Goal: Check status: Check status

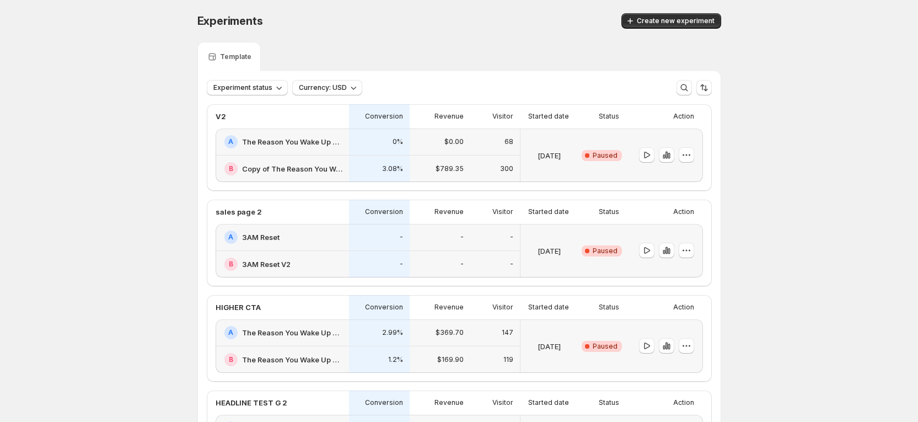
scroll to position [83, 0]
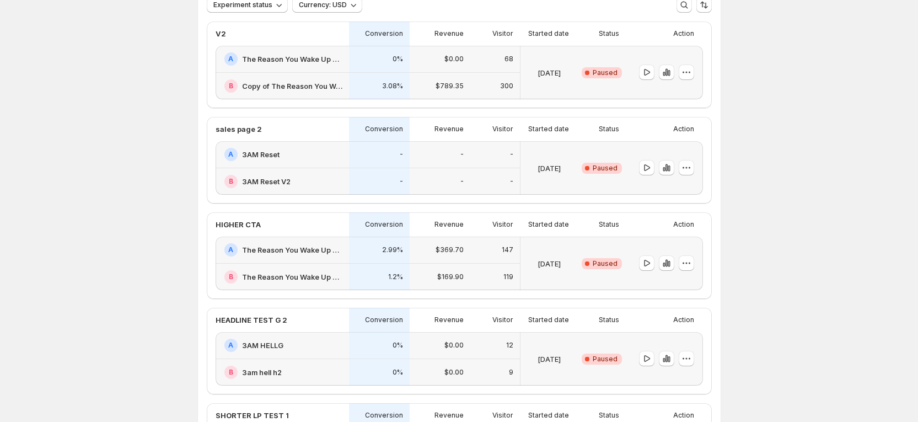
click at [282, 63] on h2 "The Reason You Wake Up At 3AM" at bounding box center [292, 58] width 100 height 11
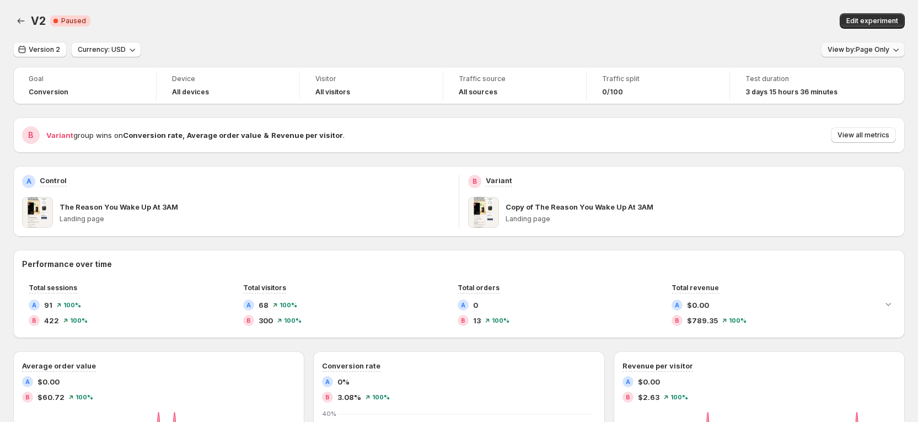
click at [857, 52] on span "View by: Page Only" at bounding box center [859, 49] width 62 height 9
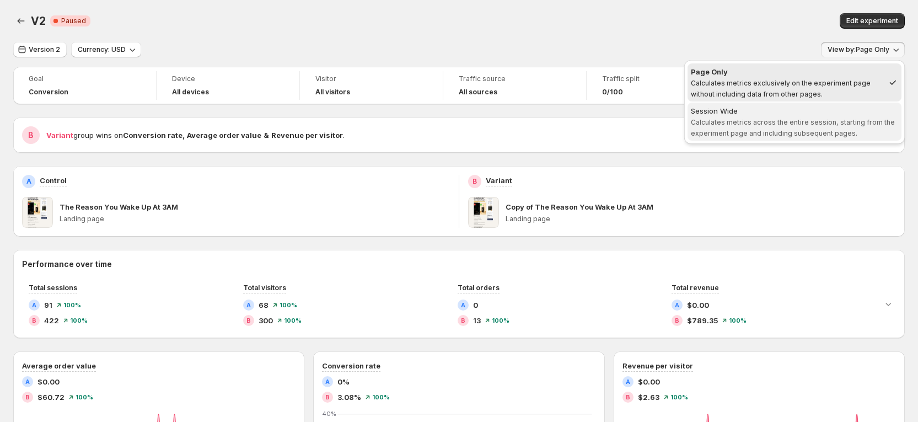
click at [820, 129] on span "Calculates metrics across the entire session, starting from the experiment page…" at bounding box center [793, 127] width 204 height 19
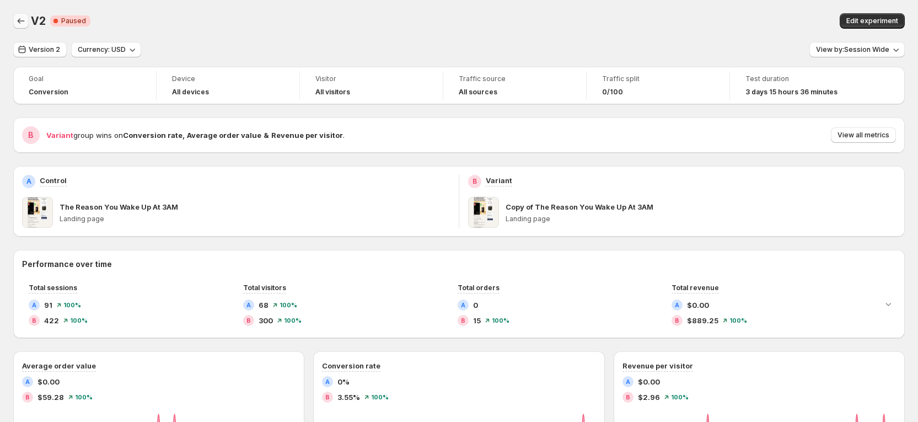
click at [24, 23] on icon "Back" at bounding box center [20, 20] width 11 height 11
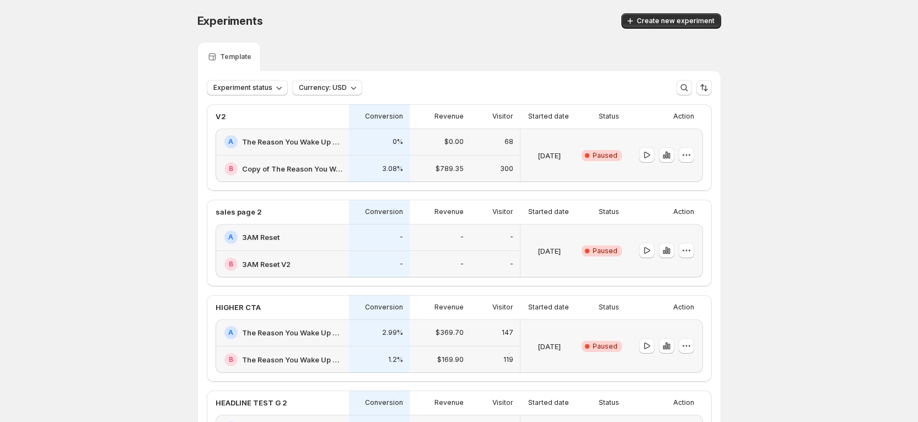
click at [306, 237] on div "A 3AM Reset" at bounding box center [283, 236] width 118 height 13
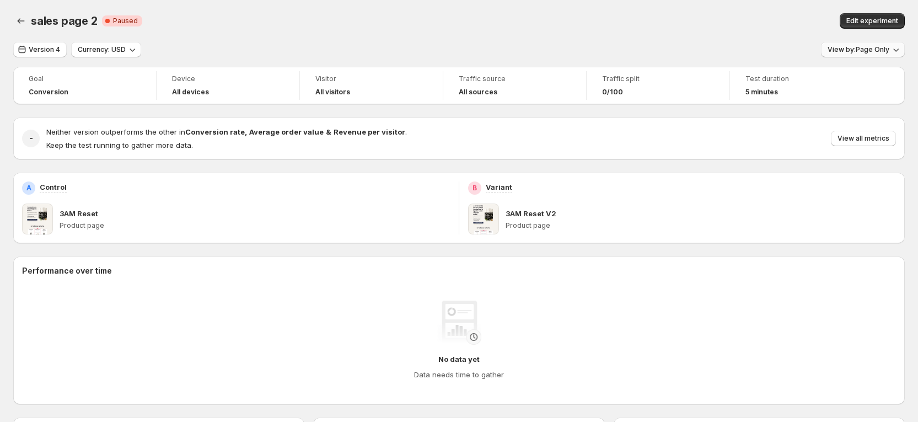
click at [861, 49] on span "View by: Page Only" at bounding box center [859, 49] width 62 height 9
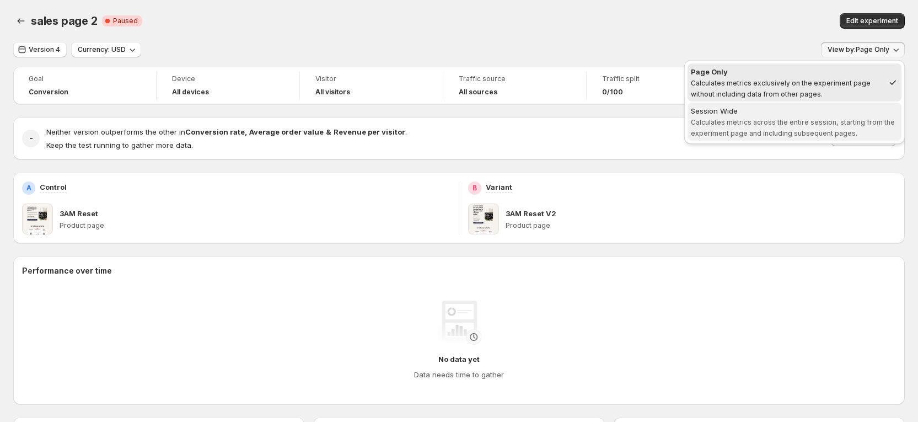
click at [758, 132] on span "Calculates metrics across the entire session, starting from the experiment page…" at bounding box center [793, 127] width 204 height 19
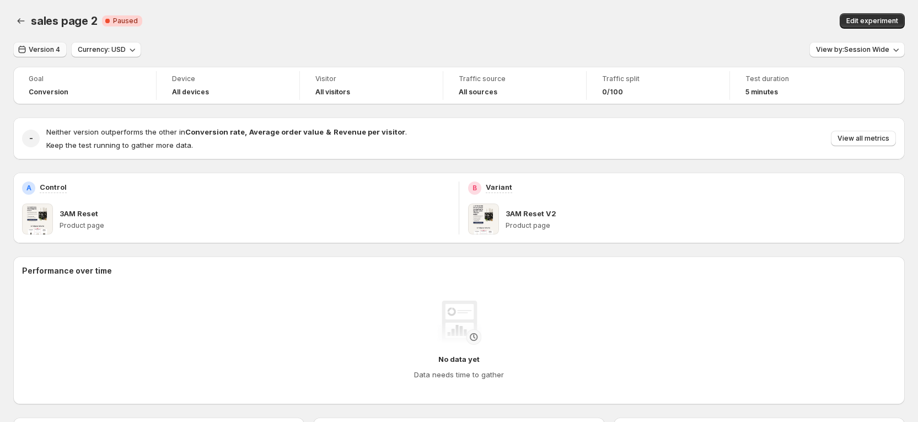
click at [42, 52] on span "Version 4" at bounding box center [44, 49] width 31 height 9
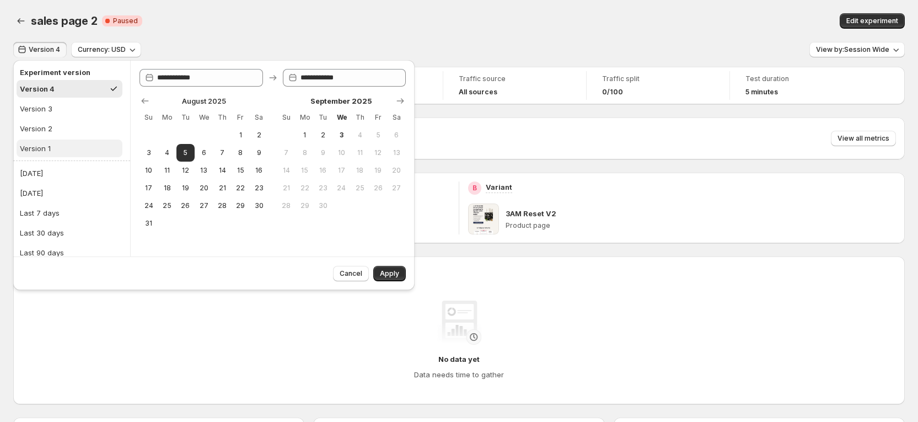
click at [52, 149] on button "Version 1" at bounding box center [70, 149] width 106 height 18
click at [62, 96] on button "Version 4" at bounding box center [70, 89] width 106 height 18
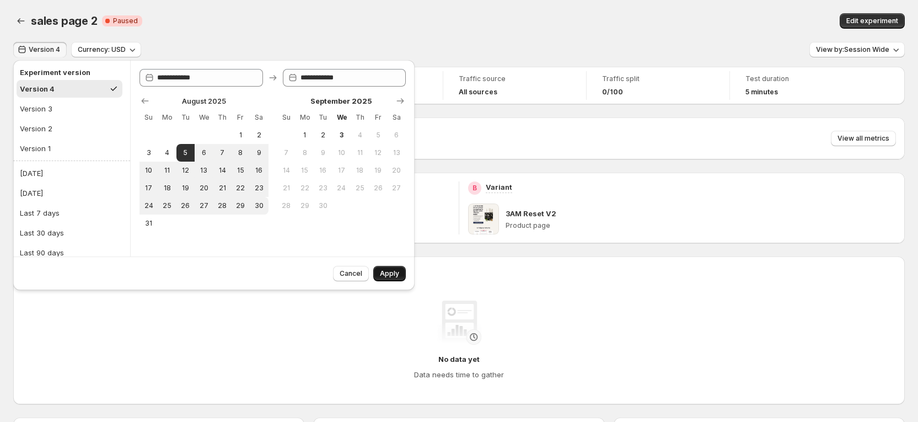
click at [379, 270] on button "Apply" at bounding box center [389, 273] width 33 height 15
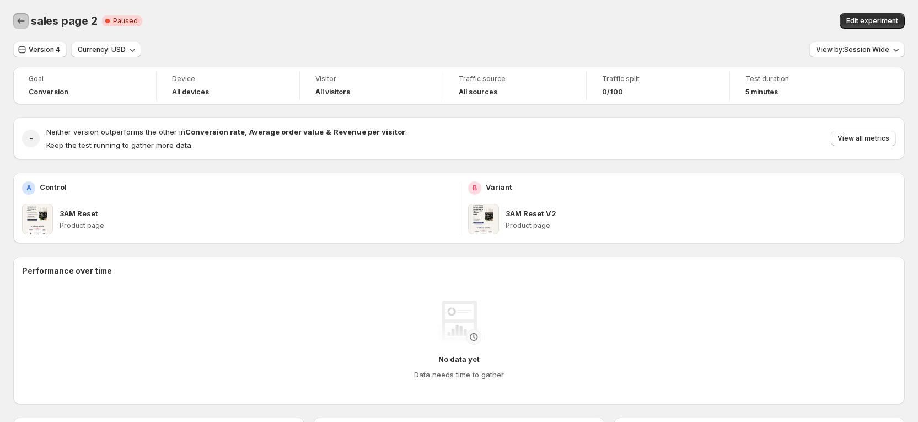
click at [20, 23] on icon "Back" at bounding box center [21, 21] width 7 height 6
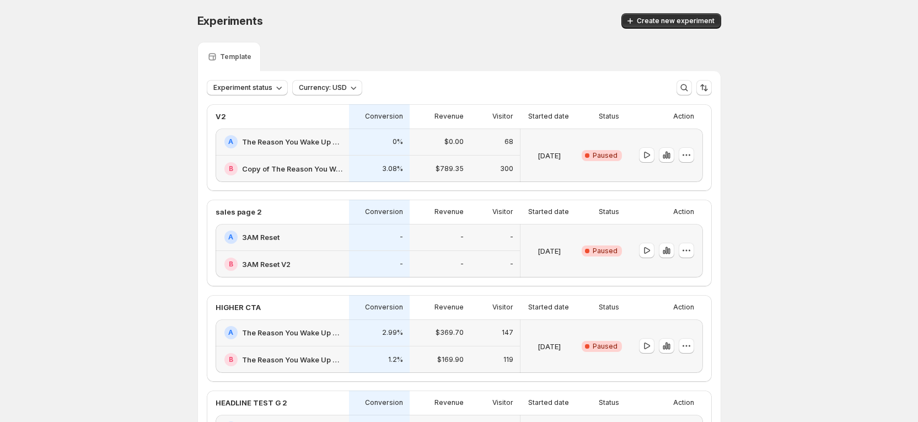
click at [281, 132] on div "A The Reason You Wake Up At 3AM" at bounding box center [282, 141] width 133 height 27
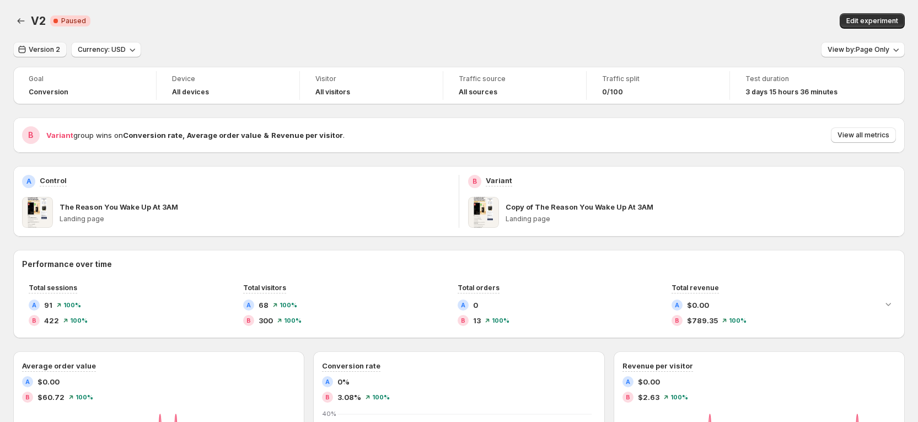
click at [53, 48] on span "Version 2" at bounding box center [44, 49] width 31 height 9
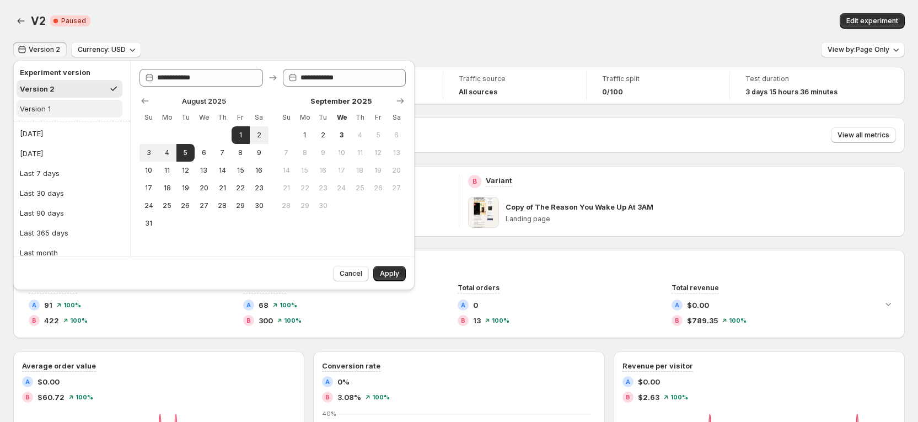
click at [57, 104] on button "Version 1" at bounding box center [70, 109] width 106 height 18
type input "**********"
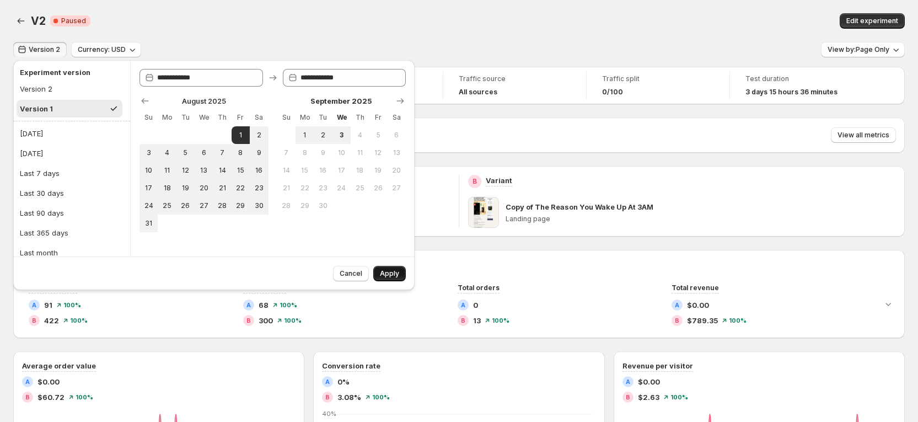
click at [395, 274] on span "Apply" at bounding box center [389, 273] width 19 height 9
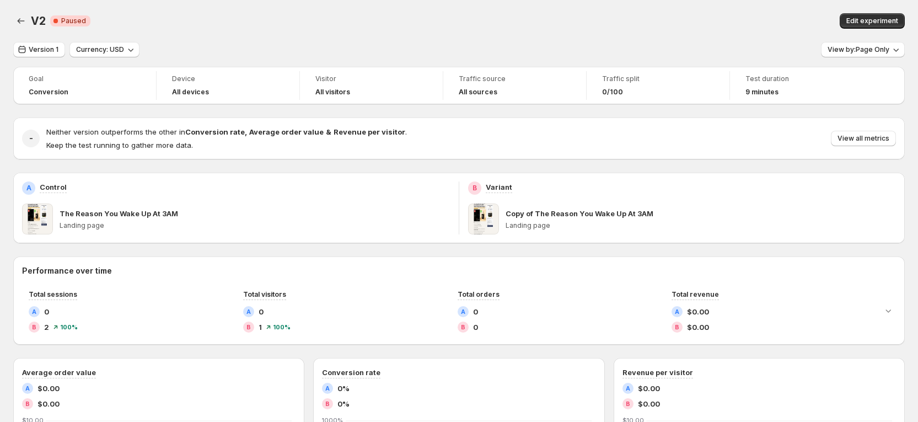
click at [26, 41] on div "V2. This page is ready V2 Critical Complete Paused Edit experiment" at bounding box center [459, 21] width 892 height 42
click at [48, 56] on button "Version 1" at bounding box center [39, 49] width 52 height 15
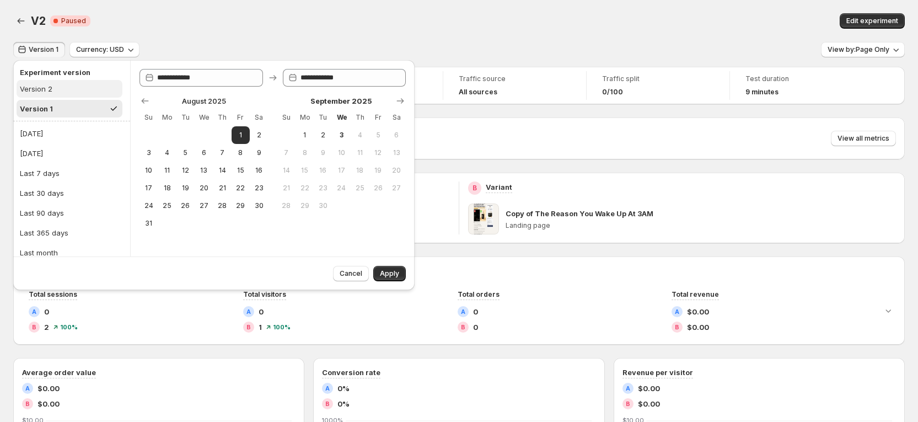
click at [46, 91] on div "Version 2" at bounding box center [36, 88] width 33 height 11
type input "**********"
click at [398, 278] on button "Apply" at bounding box center [389, 273] width 33 height 15
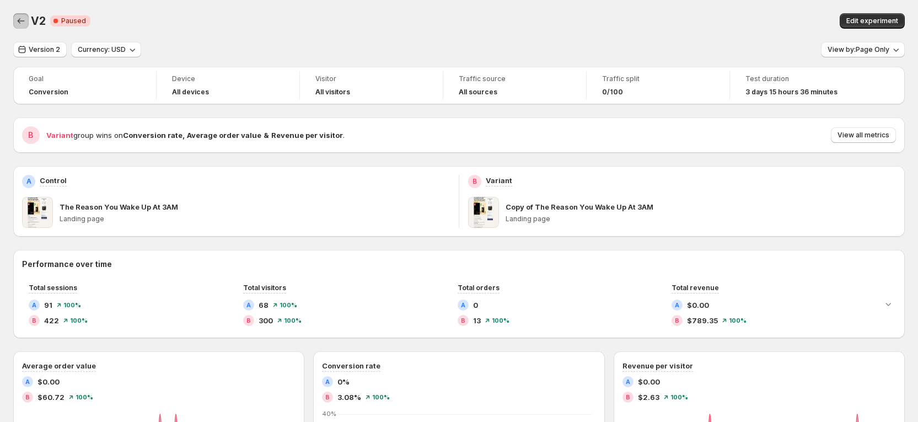
click at [19, 14] on button "Back" at bounding box center [20, 20] width 15 height 15
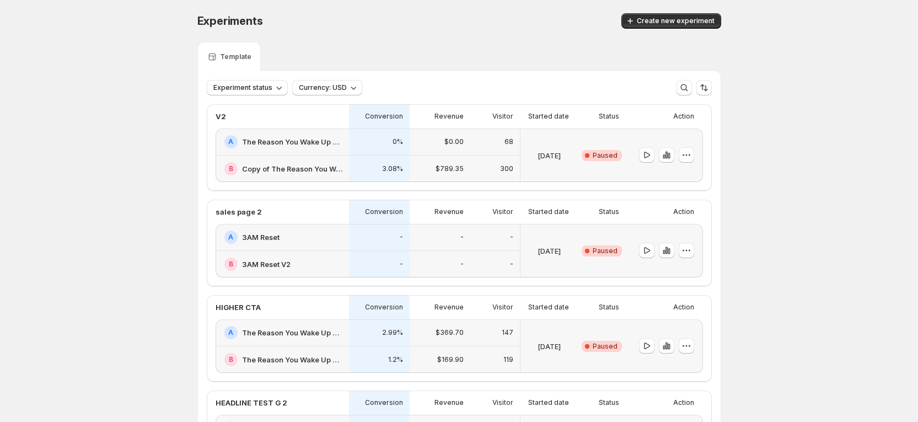
click at [264, 237] on h2 "3AM Reset" at bounding box center [260, 237] width 37 height 11
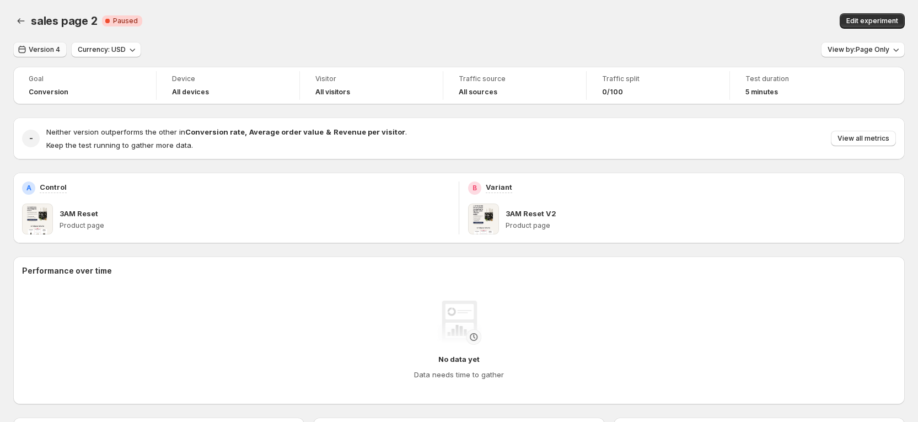
click at [43, 44] on button "Version 4" at bounding box center [39, 49] width 53 height 15
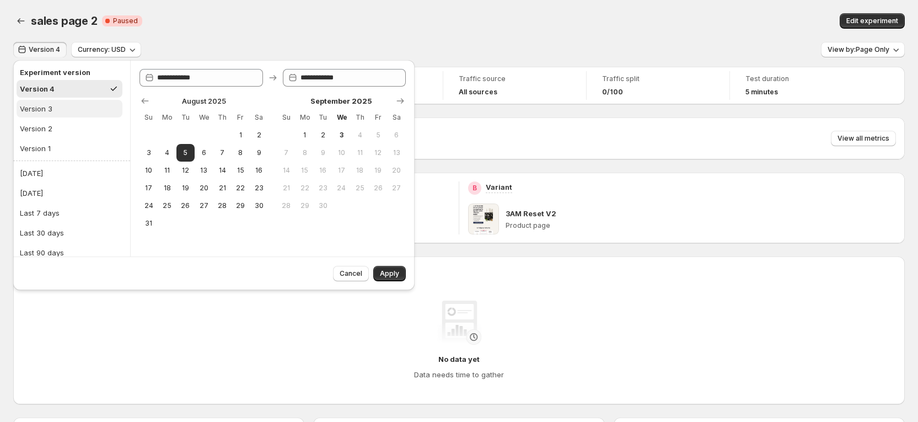
click at [50, 109] on div "Version 3" at bounding box center [36, 108] width 33 height 11
drag, startPoint x: 66, startPoint y: 126, endPoint x: 65, endPoint y: 135, distance: 9.0
click at [66, 127] on button "Version 2" at bounding box center [70, 129] width 106 height 18
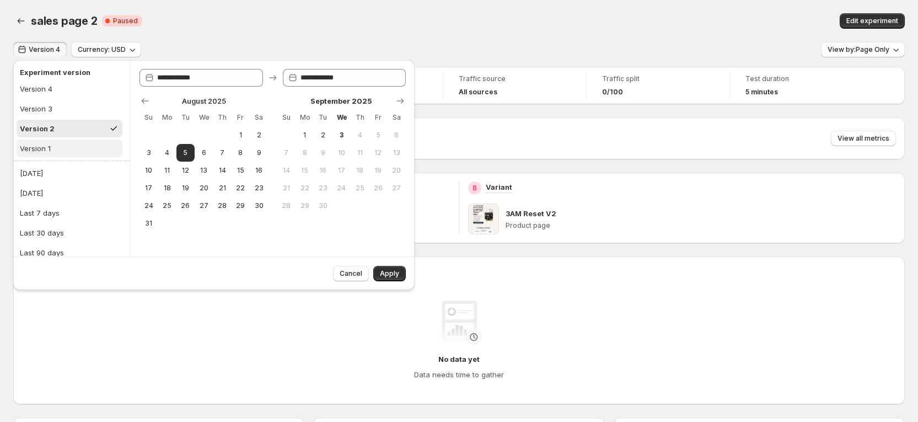
drag, startPoint x: 62, startPoint y: 148, endPoint x: 63, endPoint y: 129, distance: 19.4
click at [61, 149] on button "Version 1" at bounding box center [70, 149] width 106 height 18
click at [58, 89] on button "Version 4" at bounding box center [70, 89] width 106 height 18
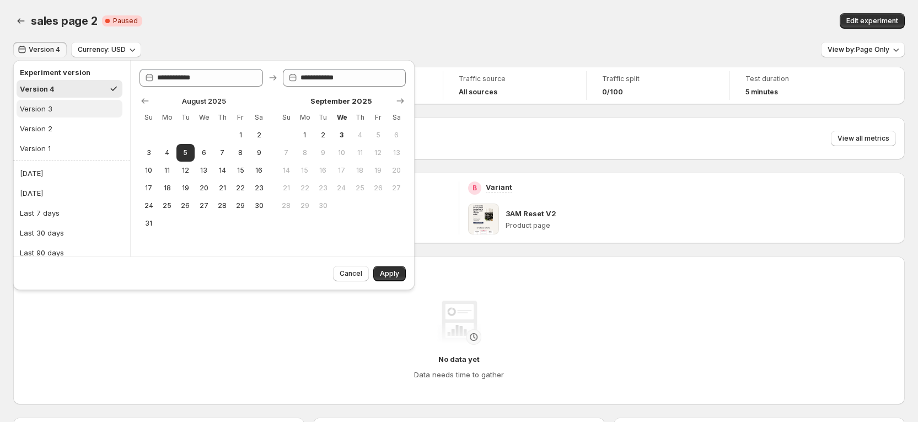
click at [56, 107] on button "Version 3" at bounding box center [70, 109] width 106 height 18
click at [52, 131] on button "Version 2" at bounding box center [70, 129] width 106 height 18
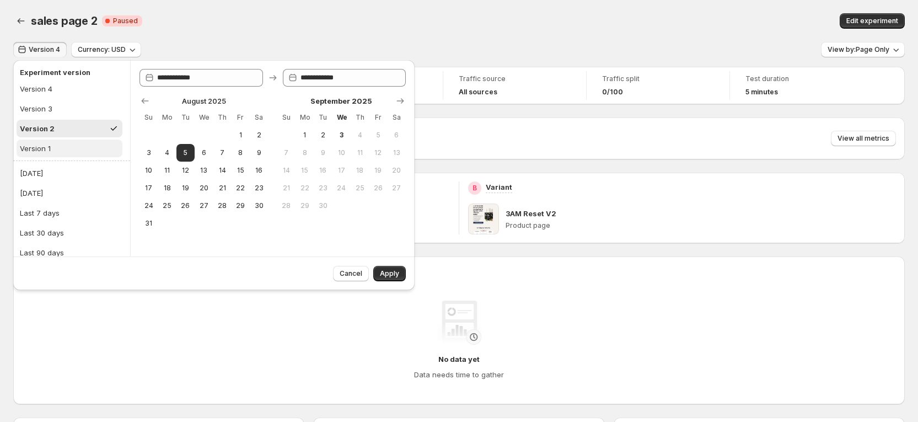
click at [47, 146] on div "Version 1" at bounding box center [35, 148] width 31 height 11
click at [64, 110] on button "Version 3" at bounding box center [70, 109] width 106 height 18
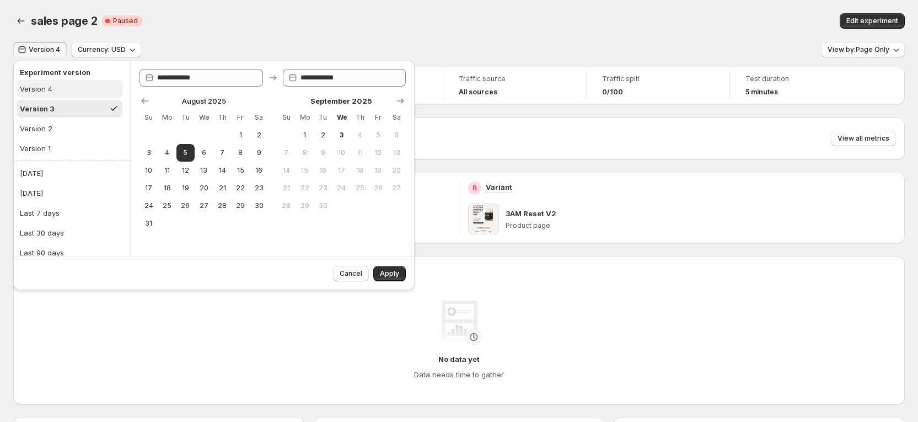
click at [66, 95] on button "Version 4" at bounding box center [70, 89] width 106 height 18
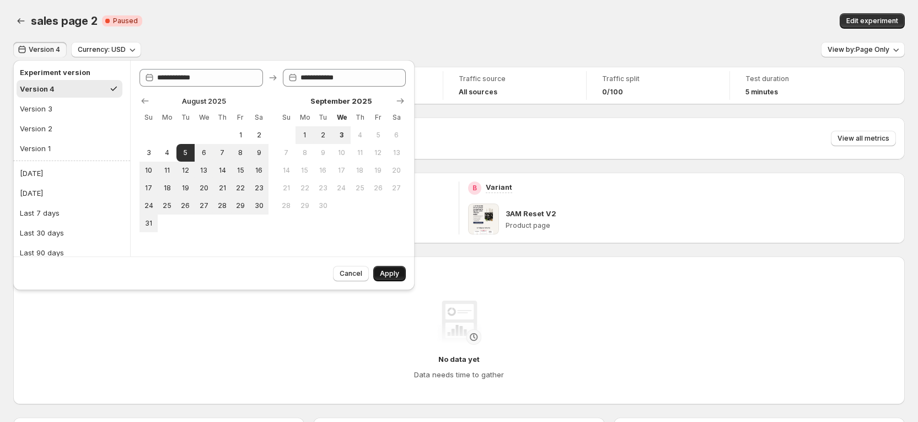
click at [385, 271] on span "Apply" at bounding box center [389, 273] width 19 height 9
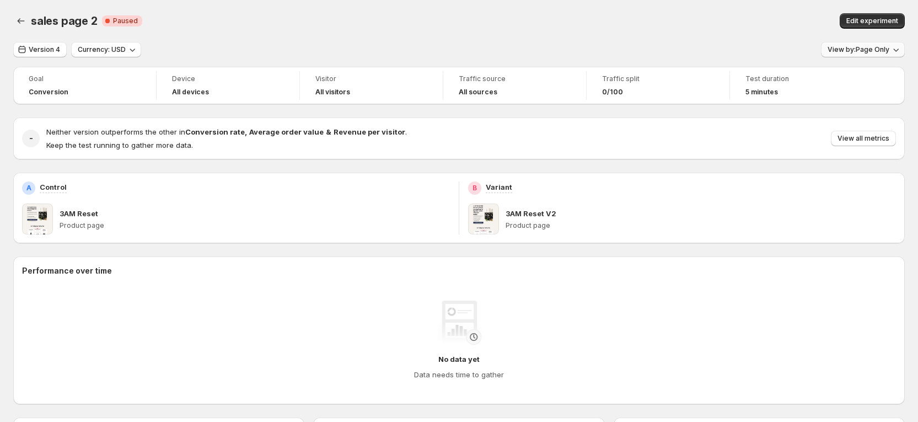
click at [850, 49] on span "View by: Page Only" at bounding box center [859, 49] width 62 height 9
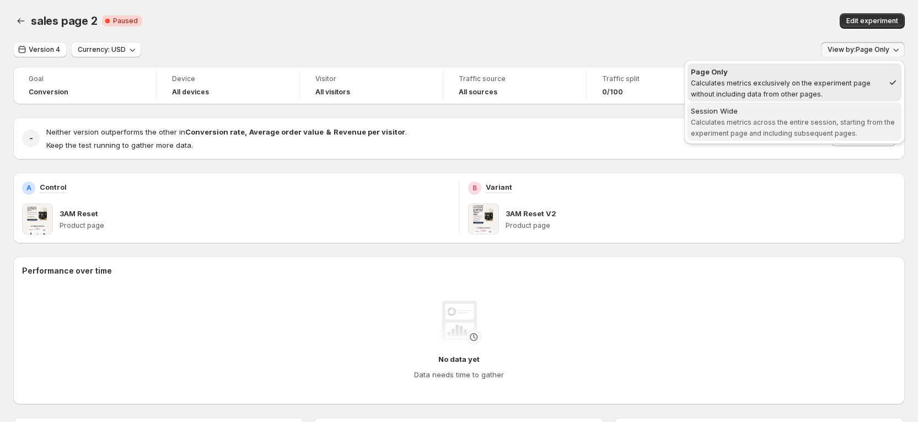
click at [809, 119] on span "Calculates metrics across the entire session, starting from the experiment page…" at bounding box center [793, 127] width 204 height 19
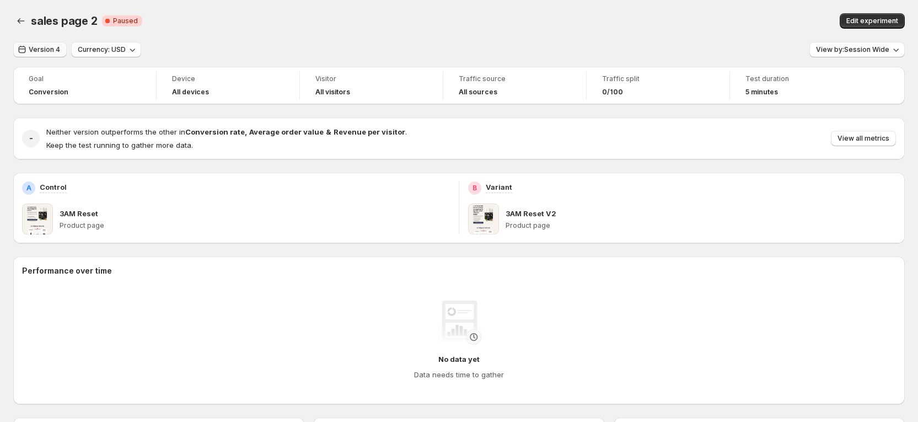
click at [42, 47] on span "Version 4" at bounding box center [44, 49] width 31 height 9
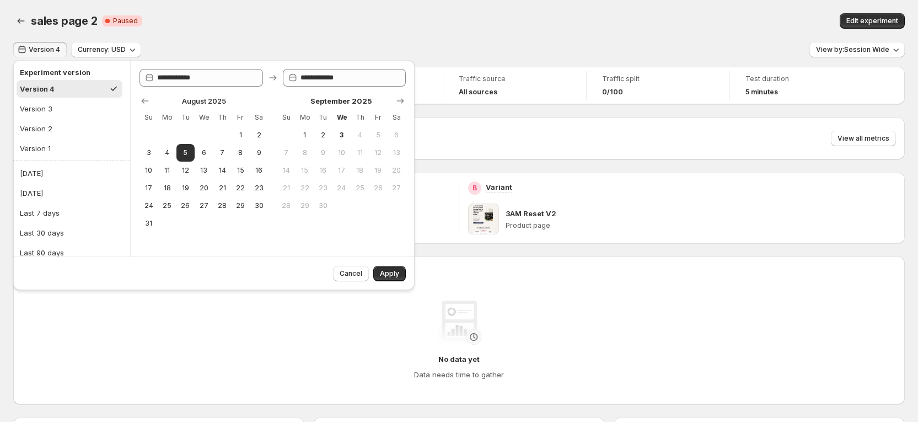
click at [59, 92] on button "Version 4" at bounding box center [70, 89] width 106 height 18
click at [62, 106] on button "Version 3" at bounding box center [70, 109] width 106 height 18
click at [71, 127] on button "Version 2" at bounding box center [70, 129] width 106 height 18
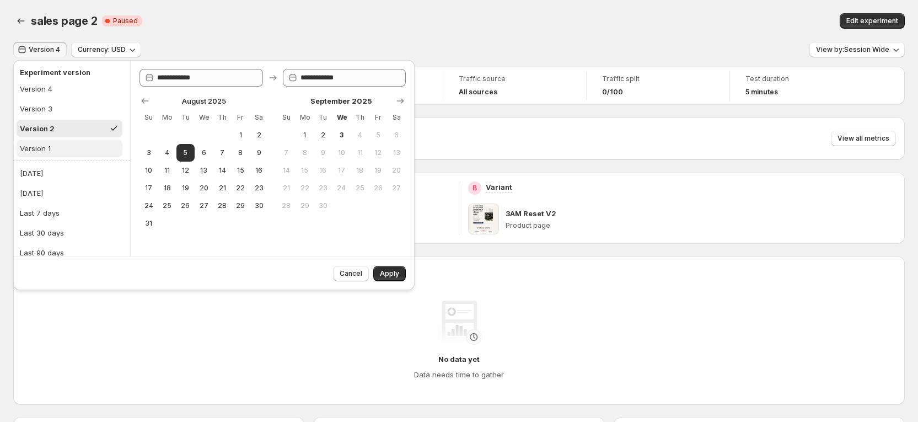
click at [71, 148] on button "Version 1" at bounding box center [70, 149] width 106 height 18
click at [83, 89] on button "Version 4" at bounding box center [70, 89] width 106 height 18
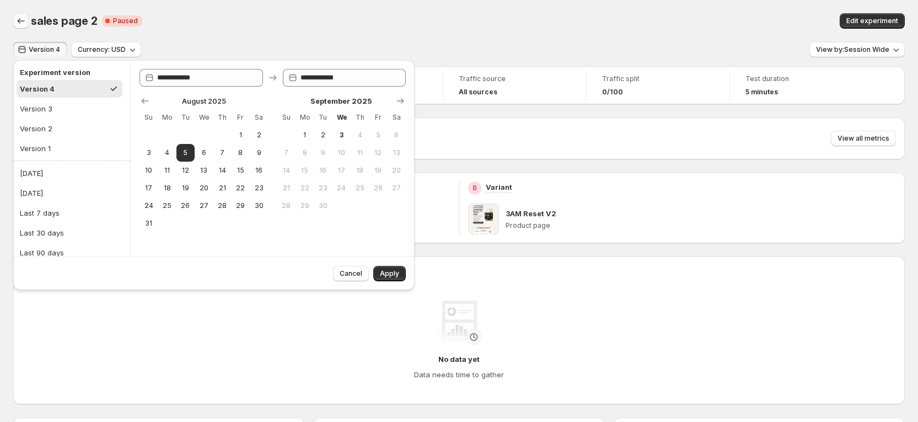
click at [14, 18] on button "Back" at bounding box center [20, 20] width 15 height 15
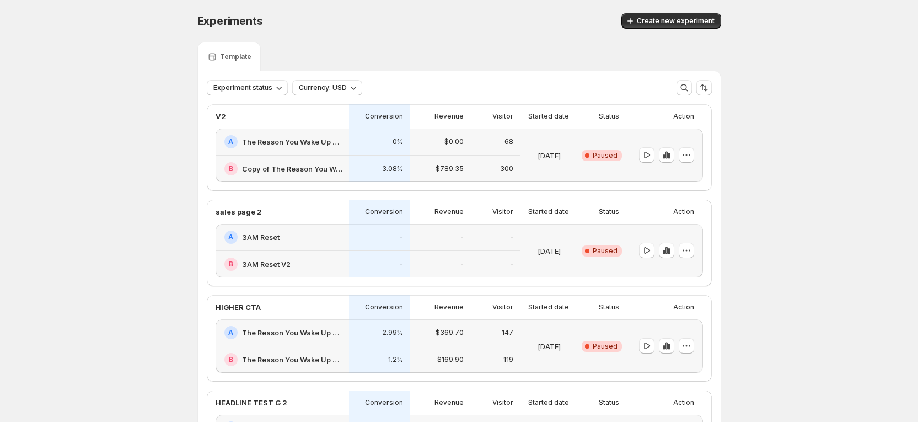
click at [250, 234] on h2 "3AM Reset" at bounding box center [260, 237] width 37 height 11
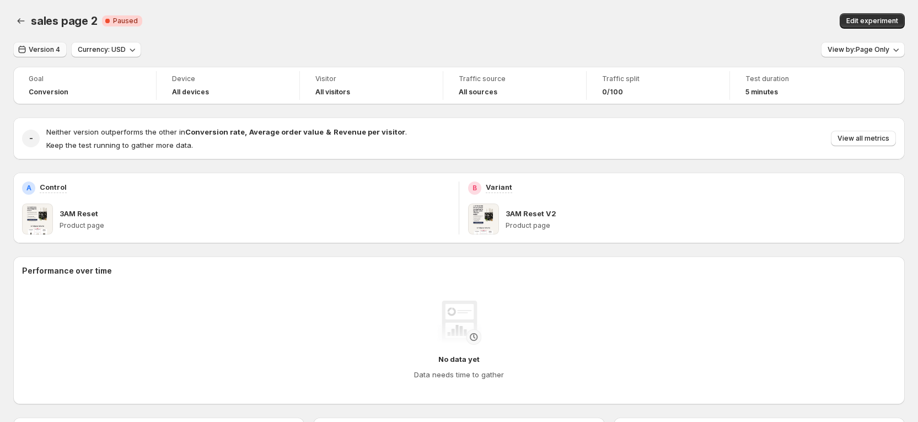
click at [50, 53] on span "Version 4" at bounding box center [44, 49] width 31 height 9
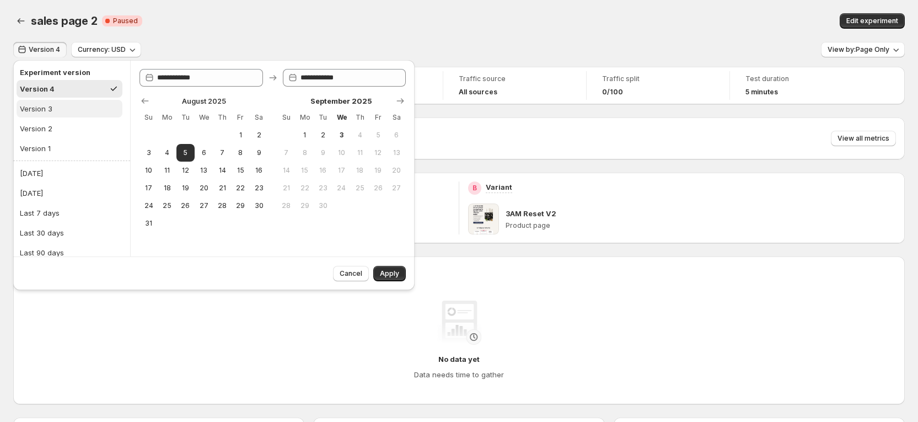
click at [59, 106] on button "Version 3" at bounding box center [70, 109] width 106 height 18
click at [58, 121] on button "Version 2" at bounding box center [70, 129] width 106 height 18
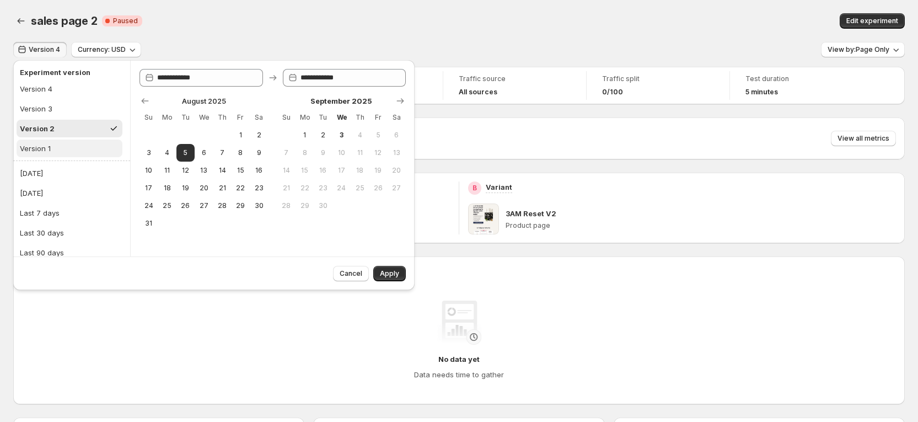
click at [58, 140] on button "Version 1" at bounding box center [70, 149] width 106 height 18
click at [63, 106] on button "Version 3" at bounding box center [70, 109] width 106 height 18
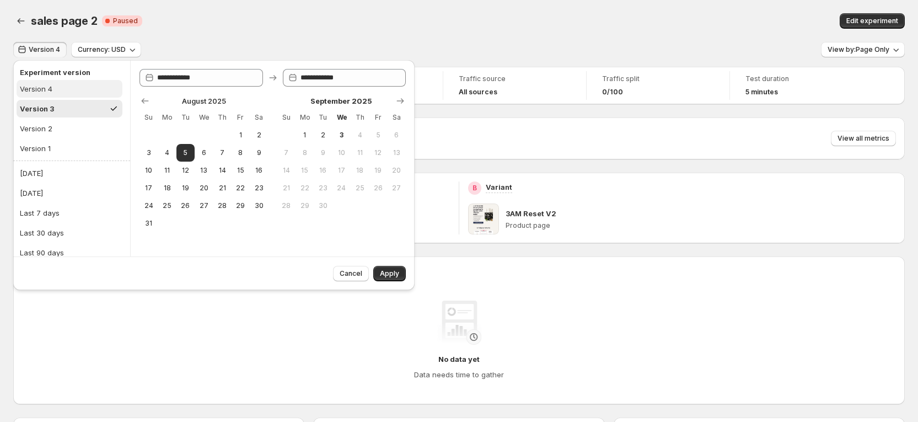
click at [63, 90] on button "Version 4" at bounding box center [70, 89] width 106 height 18
click at [24, 23] on icon "Back" at bounding box center [20, 20] width 11 height 11
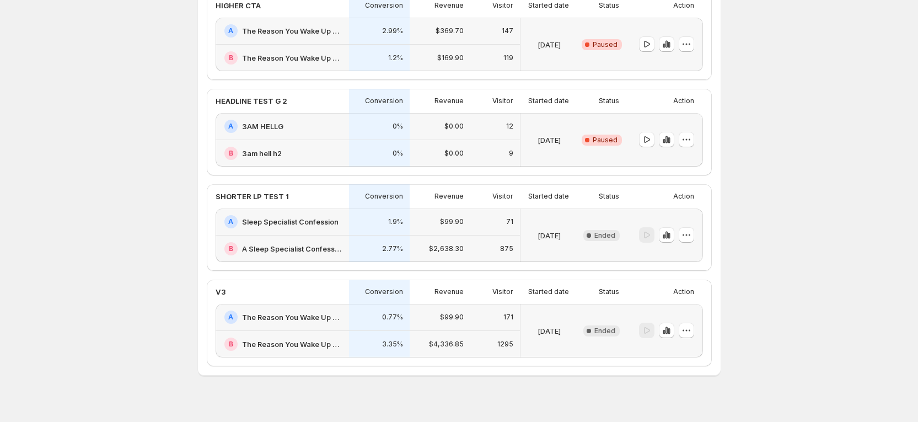
scroll to position [315, 0]
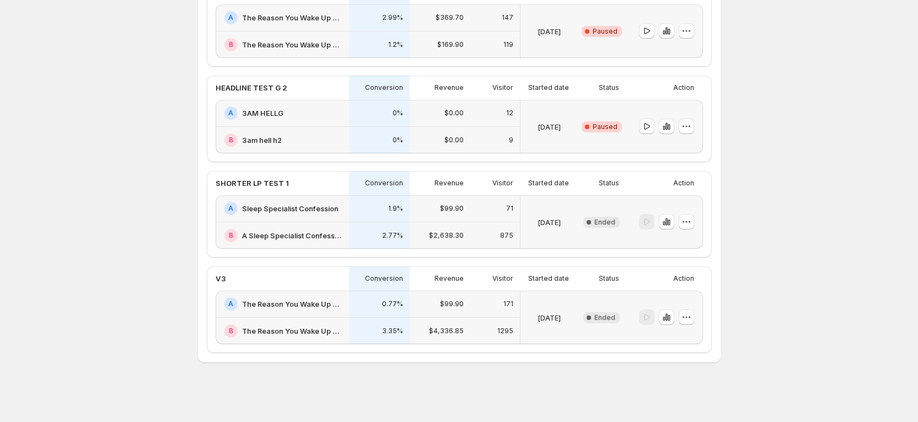
click at [254, 115] on h2 "3AM HELLG" at bounding box center [262, 113] width 41 height 11
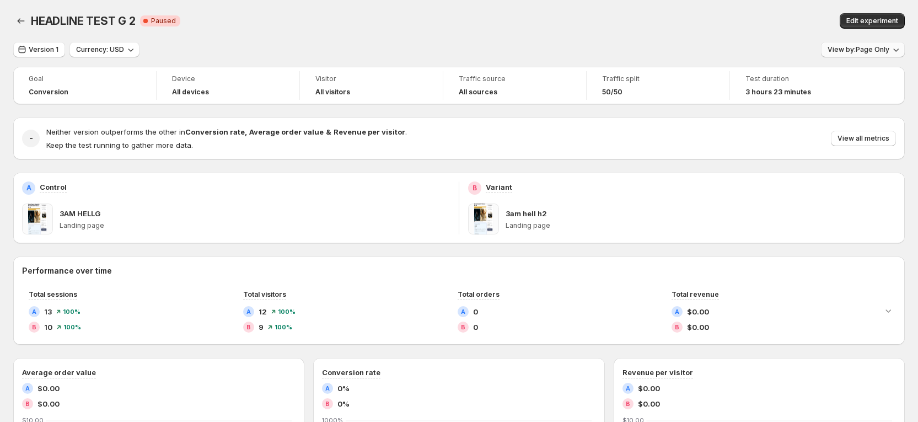
click at [871, 52] on span "View by: Page Only" at bounding box center [859, 49] width 62 height 9
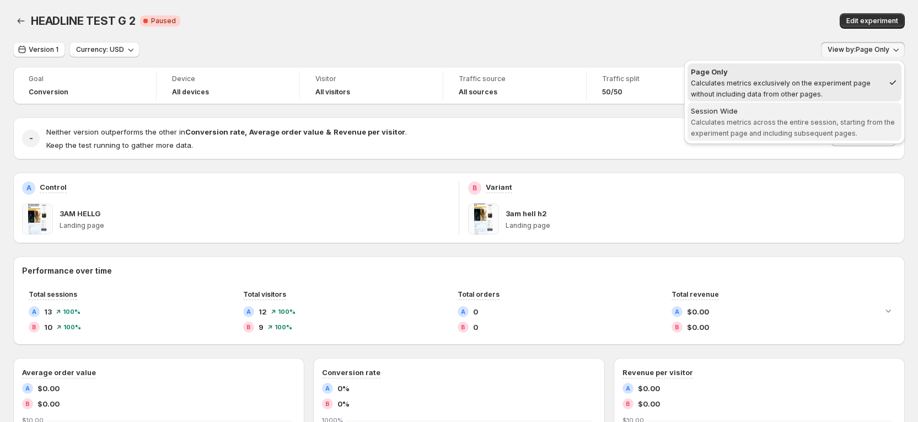
click at [772, 126] on span "Session Wide Calculates metrics across the entire session, starting from the ex…" at bounding box center [794, 121] width 207 height 33
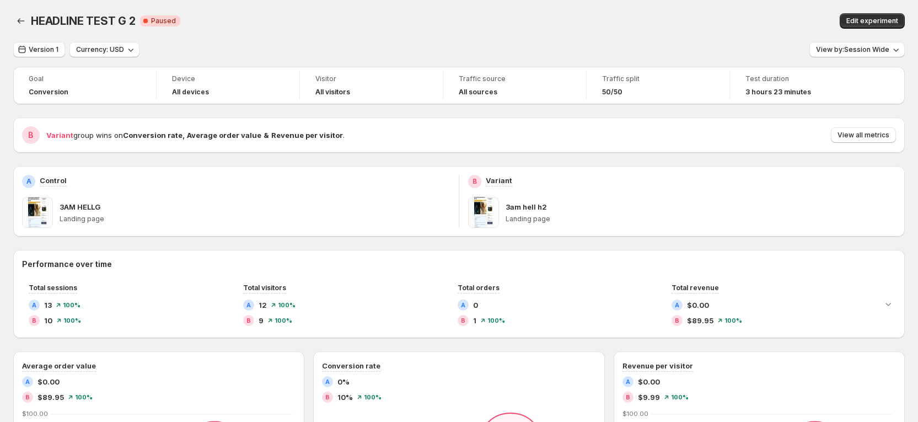
click at [58, 85] on div "Goal" at bounding box center [85, 79] width 112 height 13
click at [45, 51] on span "Version 1" at bounding box center [44, 49] width 30 height 9
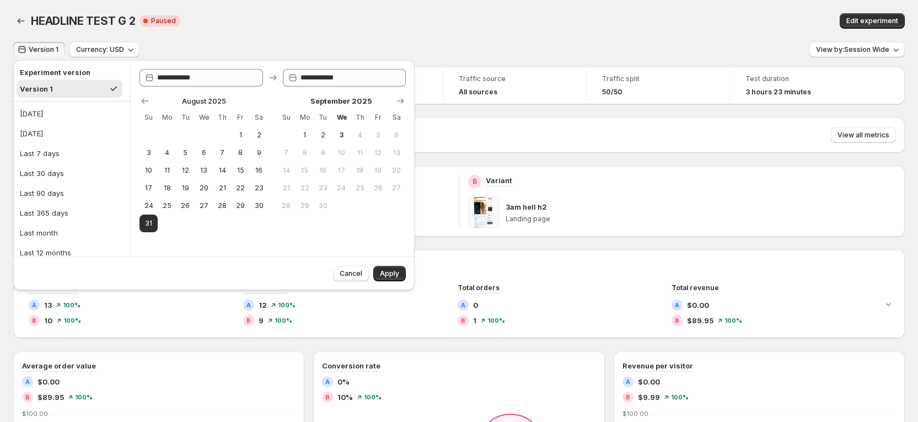
click at [259, 46] on div "Version 1 Currency: USD View by: Session Wide" at bounding box center [459, 50] width 892 height 16
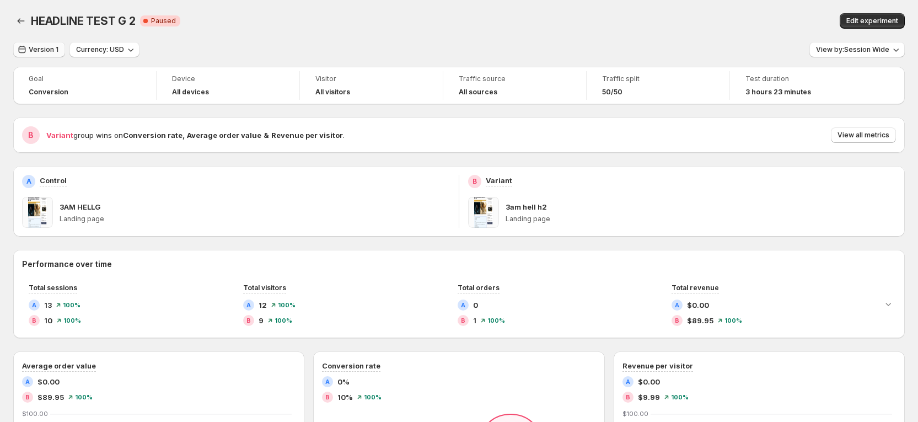
click at [47, 47] on span "Version 1" at bounding box center [44, 49] width 30 height 9
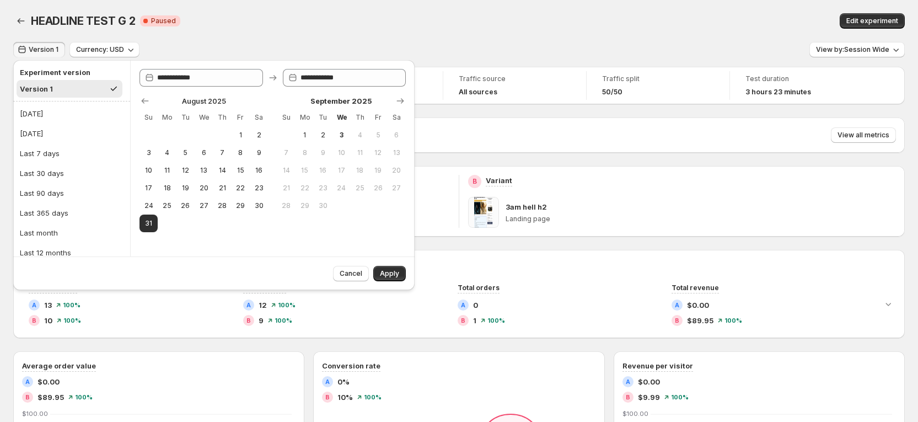
click at [60, 89] on button "Version 1" at bounding box center [70, 89] width 106 height 18
click at [473, 36] on div "HEADLINE TEST G 2. This page is ready HEADLINE TEST G 2 Critical Complete Pause…" at bounding box center [459, 21] width 892 height 42
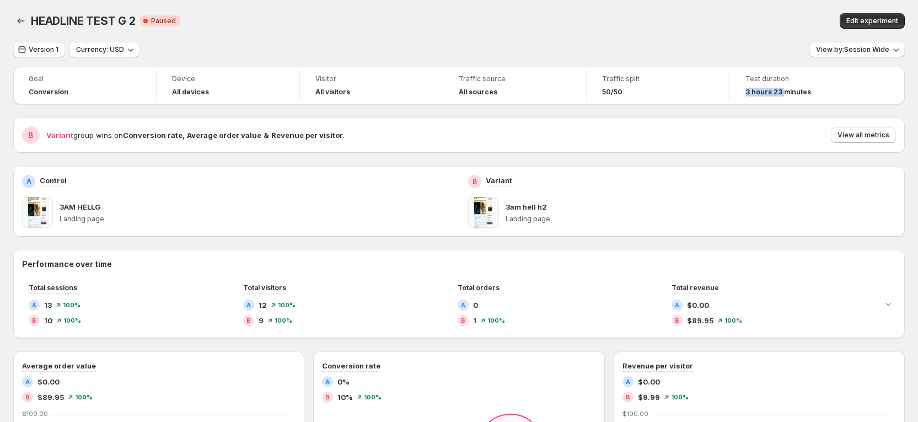
drag, startPoint x: 745, startPoint y: 91, endPoint x: 813, endPoint y: 89, distance: 67.8
click at [813, 89] on div "Test duration 3 hours 23 minutes" at bounding box center [802, 85] width 130 height 29
click at [631, 36] on div "HEADLINE TEST G 2. This page is ready HEADLINE TEST G 2 Critical Complete Pause…" at bounding box center [459, 21] width 892 height 42
click at [24, 17] on icon "Back" at bounding box center [20, 20] width 11 height 11
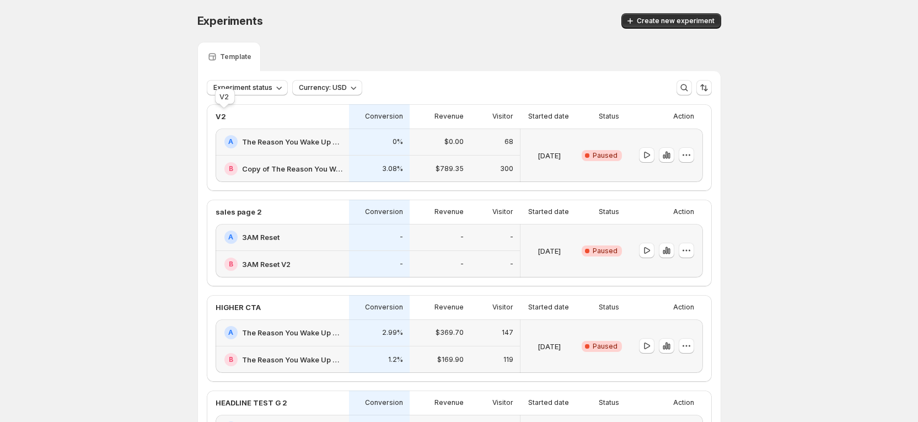
click at [223, 111] on p "V2" at bounding box center [221, 116] width 10 height 11
click at [240, 133] on div "A The Reason You Wake Up At 3AM" at bounding box center [282, 141] width 133 height 27
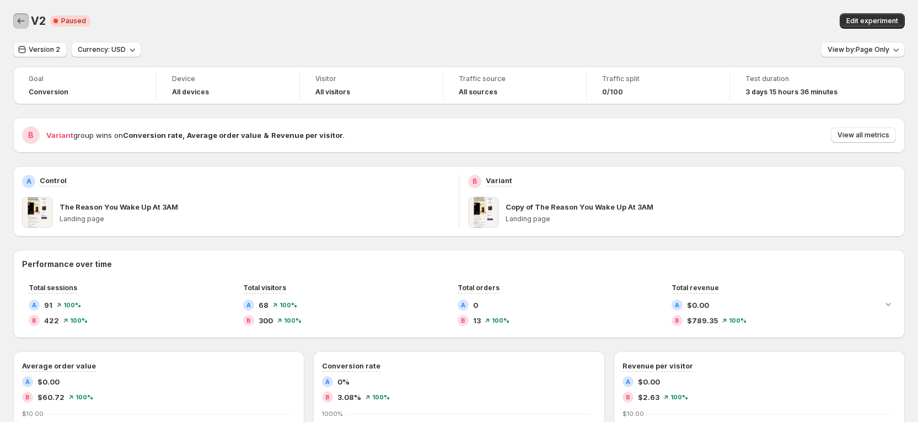
click at [23, 19] on icon "Back" at bounding box center [20, 20] width 11 height 11
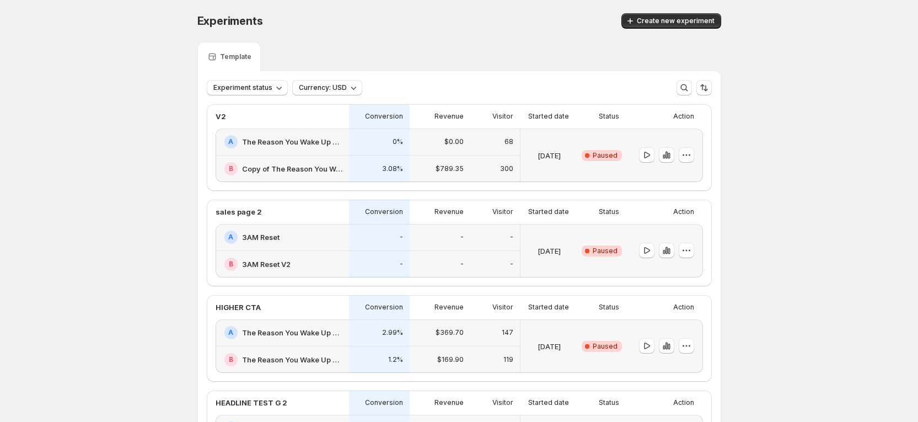
click at [314, 170] on h2 "Copy of The Reason You Wake Up At 3AM" at bounding box center [292, 168] width 100 height 11
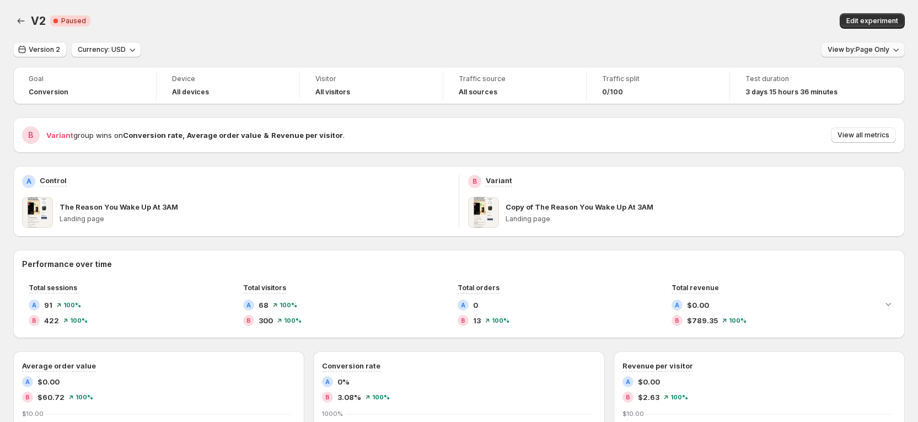
click at [871, 49] on span "View by: Page Only" at bounding box center [859, 49] width 62 height 9
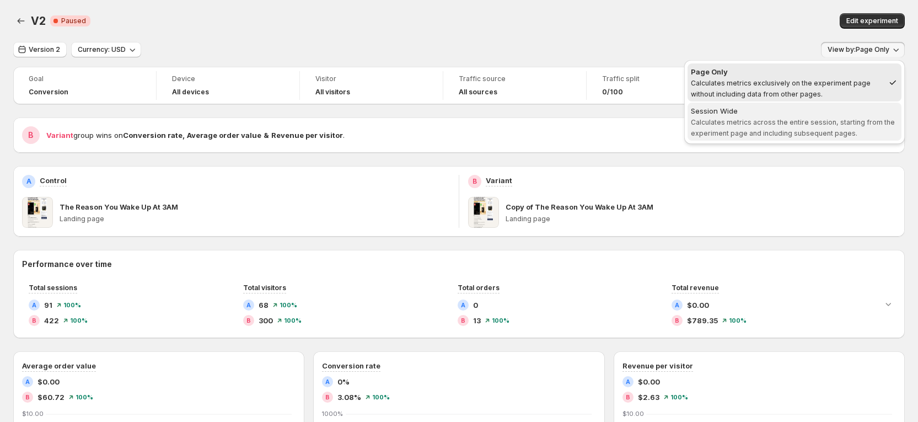
click at [827, 114] on div "Session Wide" at bounding box center [794, 110] width 207 height 11
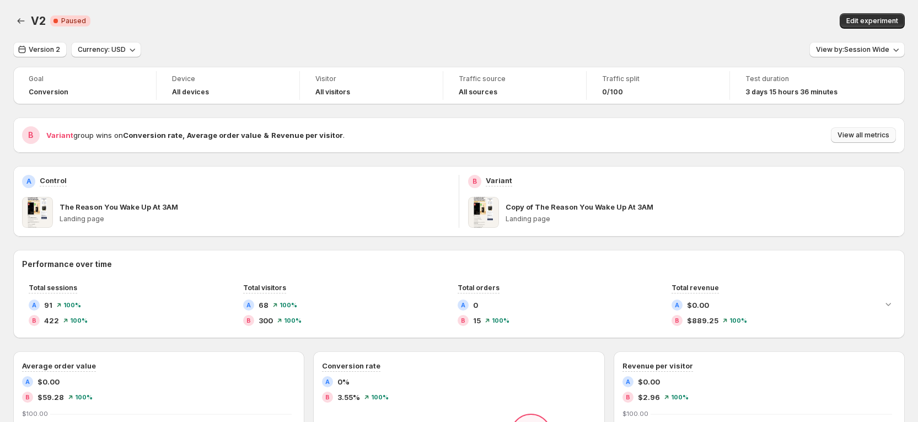
click at [889, 137] on span "View all metrics" at bounding box center [864, 135] width 52 height 9
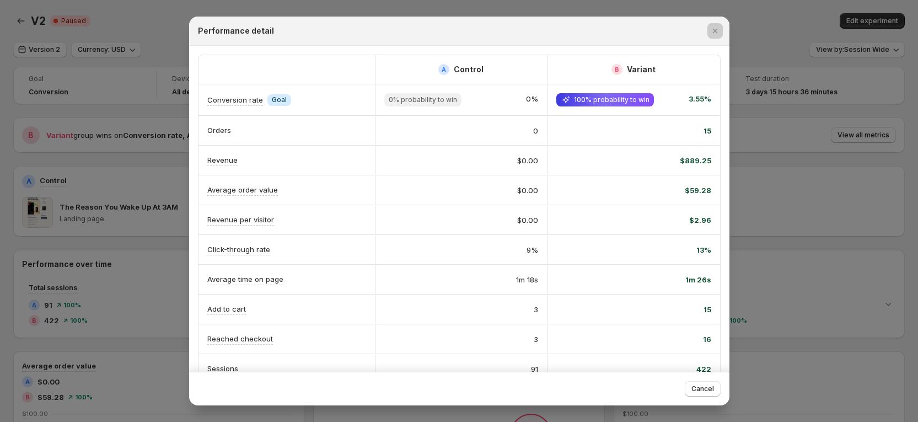
click at [801, 93] on div at bounding box center [459, 211] width 918 height 422
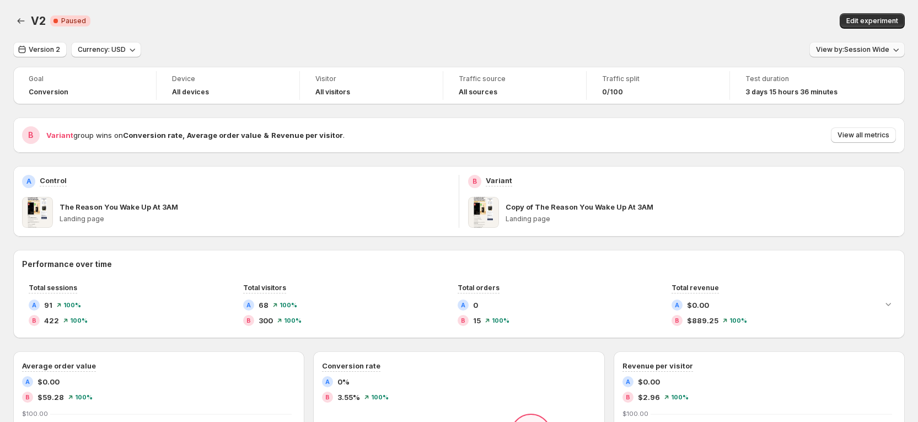
click at [852, 52] on span "View by: Session Wide" at bounding box center [852, 49] width 73 height 9
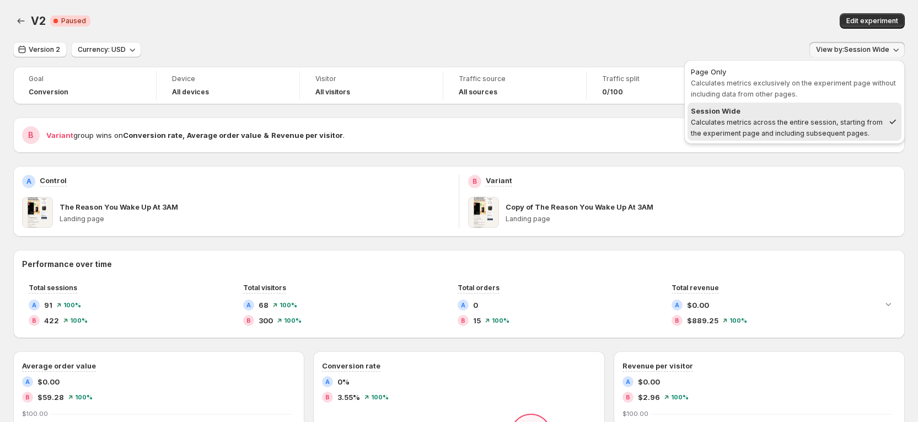
click at [783, 115] on div "Session Wide" at bounding box center [787, 110] width 193 height 11
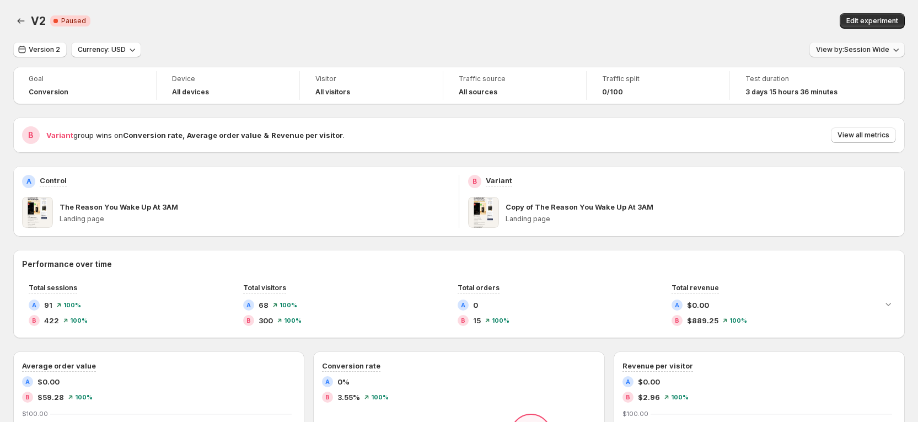
click at [844, 47] on span "View by: Session Wide" at bounding box center [852, 49] width 73 height 9
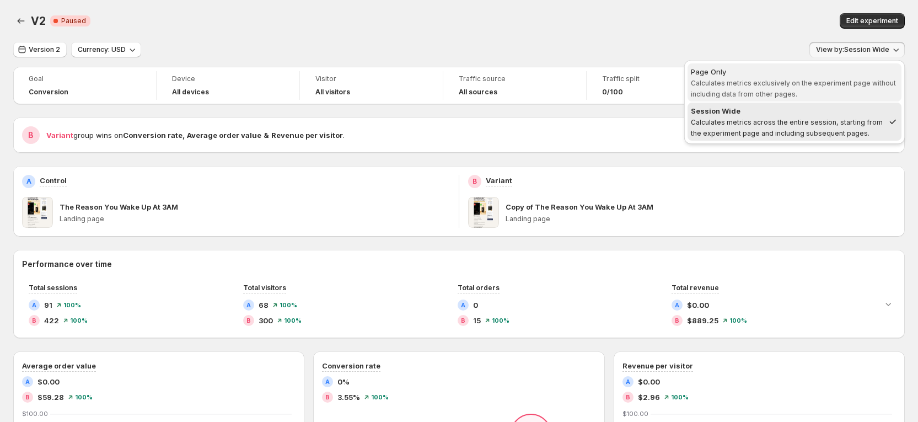
click at [793, 95] on span "Page Only Calculates metrics exclusively on the experiment page without includi…" at bounding box center [794, 82] width 207 height 33
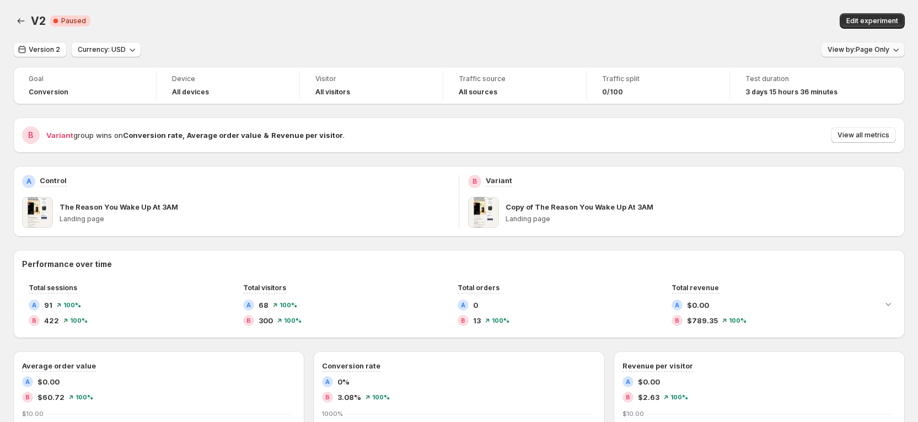
click at [863, 49] on span "View by: Page Only" at bounding box center [859, 49] width 62 height 9
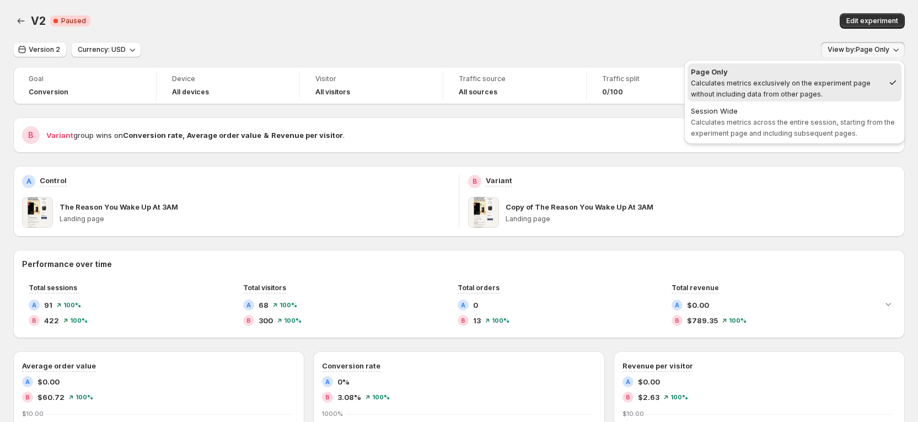
click at [777, 124] on span "Calculates metrics across the entire session, starting from the experiment page…" at bounding box center [793, 127] width 204 height 19
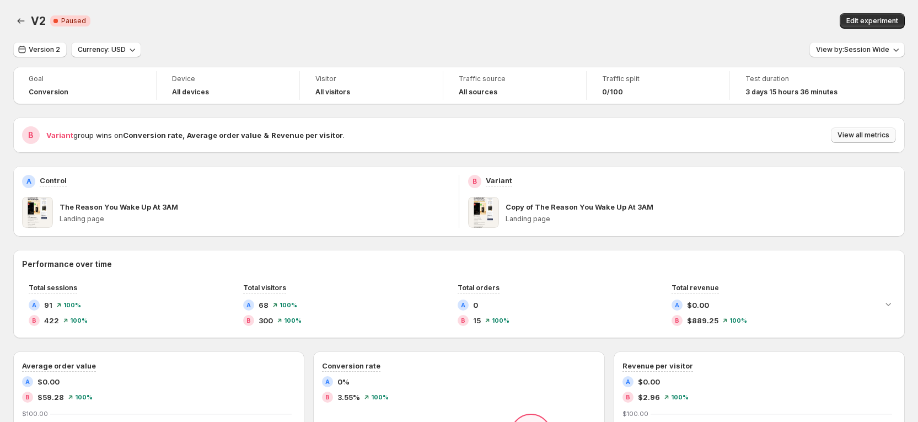
click at [868, 134] on span "View all metrics" at bounding box center [864, 135] width 52 height 9
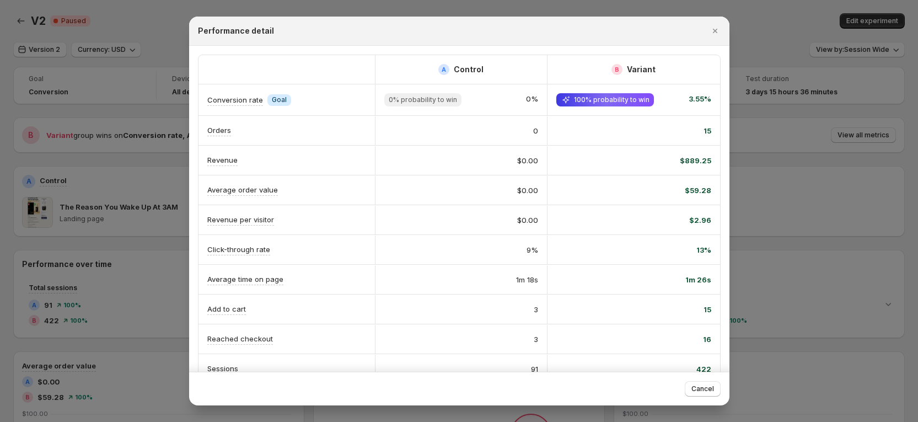
click at [476, 151] on div "$0.00" at bounding box center [461, 160] width 173 height 29
drag, startPoint x: 149, startPoint y: 133, endPoint x: 146, endPoint y: 167, distance: 34.3
click at [148, 133] on div at bounding box center [459, 211] width 918 height 422
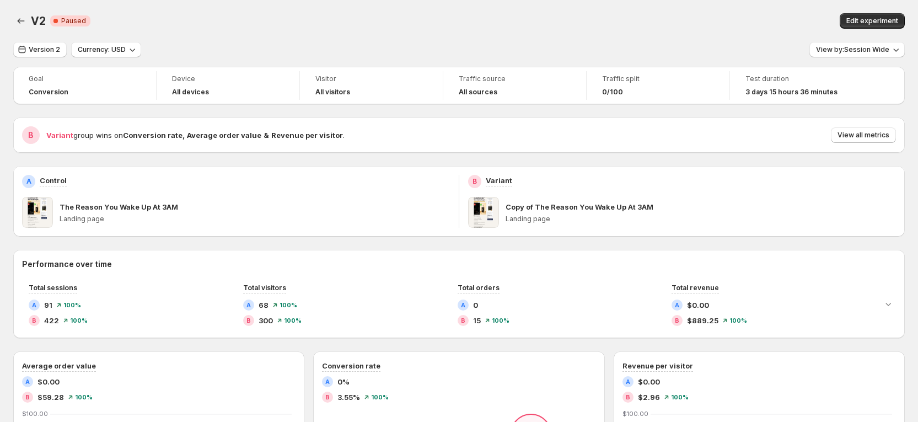
click at [140, 208] on p "The Reason You Wake Up At 3AM" at bounding box center [119, 206] width 119 height 11
click at [171, 208] on p "The Reason You Wake Up At 3AM" at bounding box center [119, 206] width 119 height 11
click at [20, 15] on icon "Back" at bounding box center [20, 20] width 11 height 11
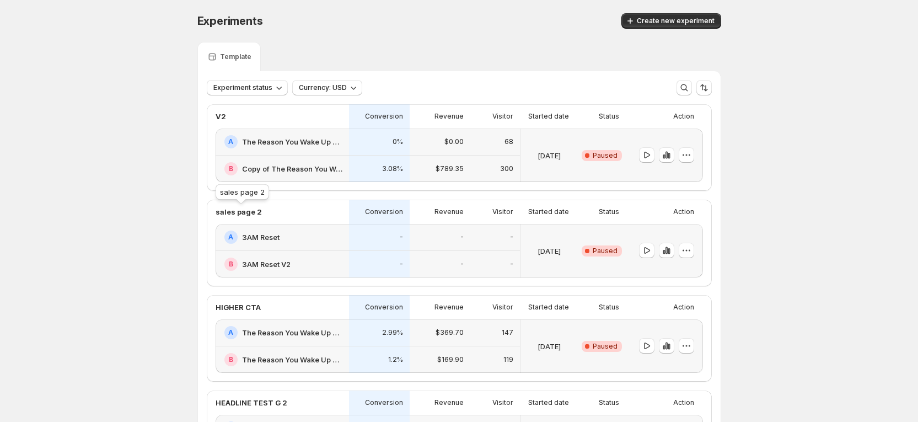
click at [250, 213] on p "sales page 2" at bounding box center [239, 211] width 46 height 11
click at [266, 234] on h2 "3AM Reset" at bounding box center [260, 237] width 37 height 11
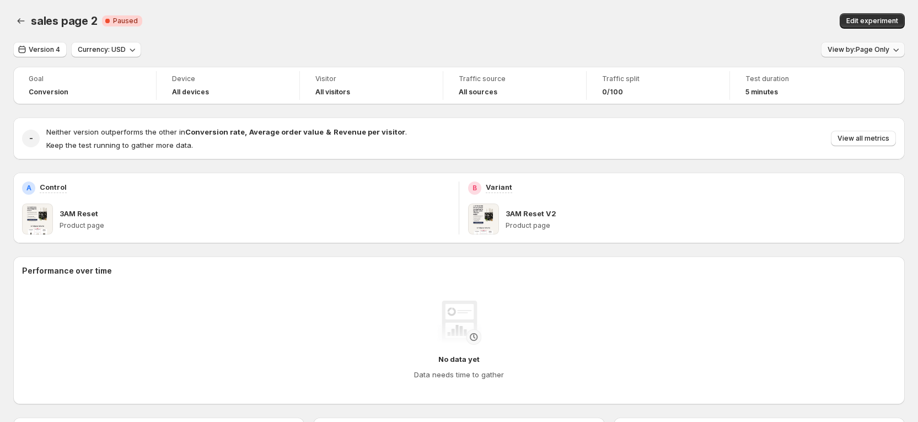
click at [889, 51] on span "View by: Page Only" at bounding box center [859, 49] width 62 height 9
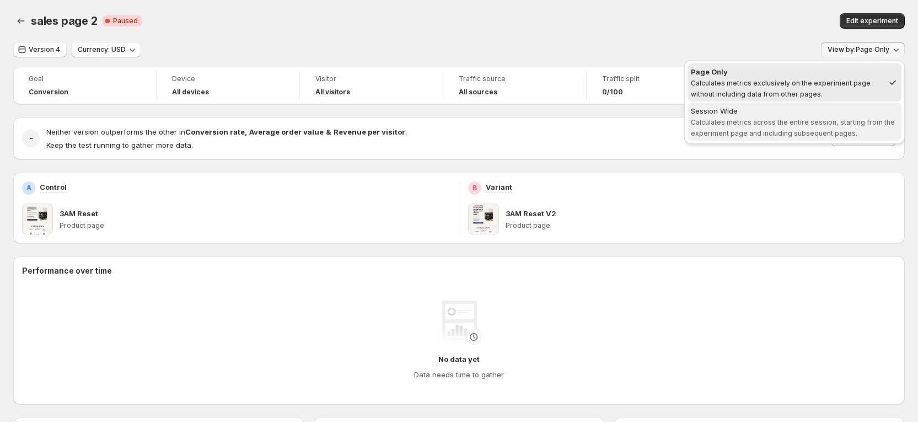
click at [819, 106] on div "Session Wide" at bounding box center [794, 110] width 207 height 11
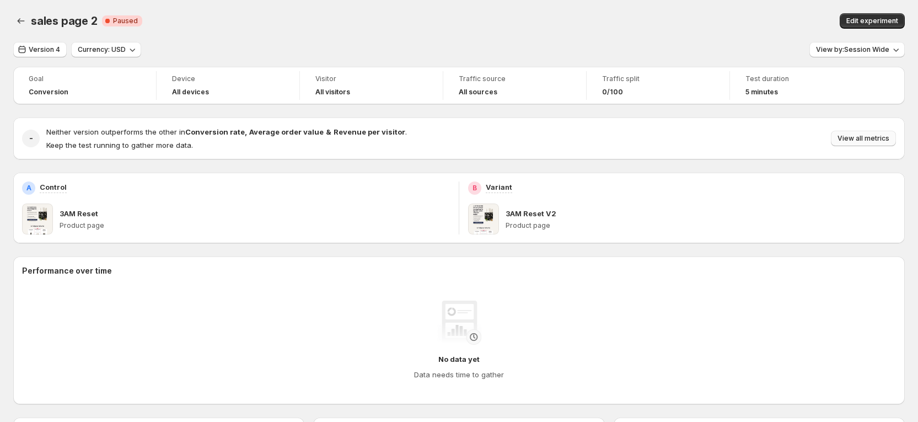
click at [879, 140] on span "View all metrics" at bounding box center [864, 138] width 52 height 9
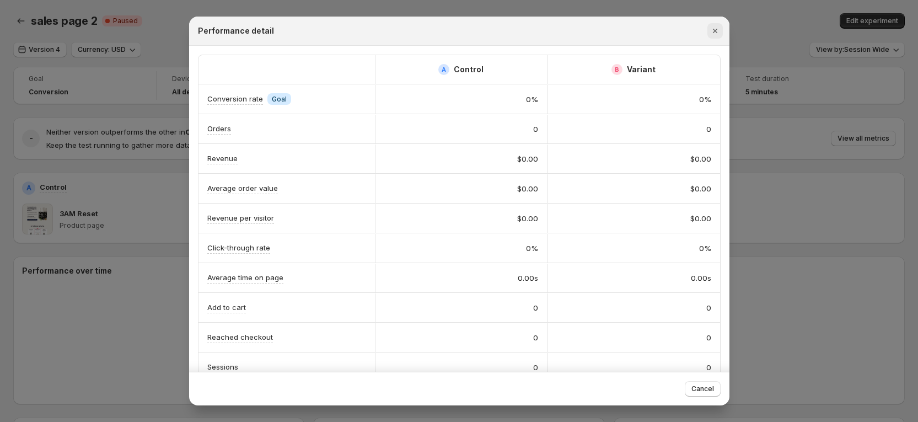
click at [711, 28] on icon "Close" at bounding box center [715, 30] width 11 height 11
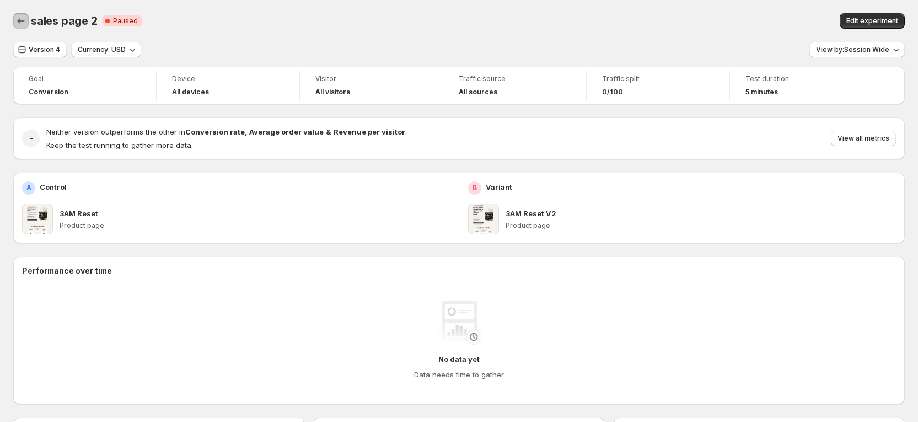
click at [18, 15] on icon "Back" at bounding box center [20, 20] width 11 height 11
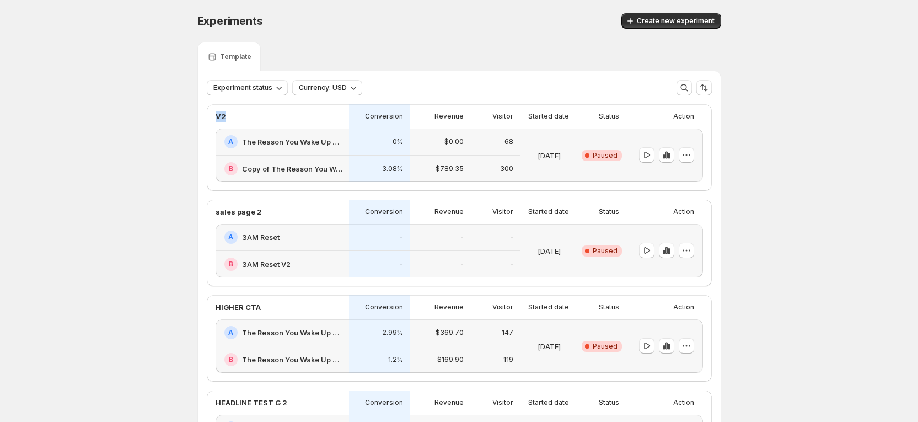
drag, startPoint x: 210, startPoint y: 118, endPoint x: 250, endPoint y: 116, distance: 39.7
click at [250, 116] on div "V2 Conversion Revenue Visitor Started date Status Action A The Reason You Wake …" at bounding box center [459, 385] width 523 height 581
copy p "V2"
click at [234, 213] on p "sales page 2" at bounding box center [239, 211] width 46 height 11
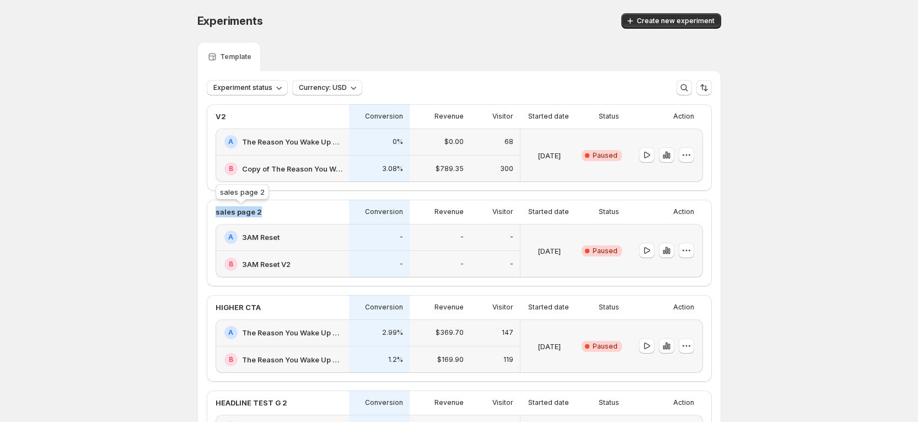
click at [234, 213] on p "sales page 2" at bounding box center [239, 211] width 46 height 11
copy p "sales page 2"
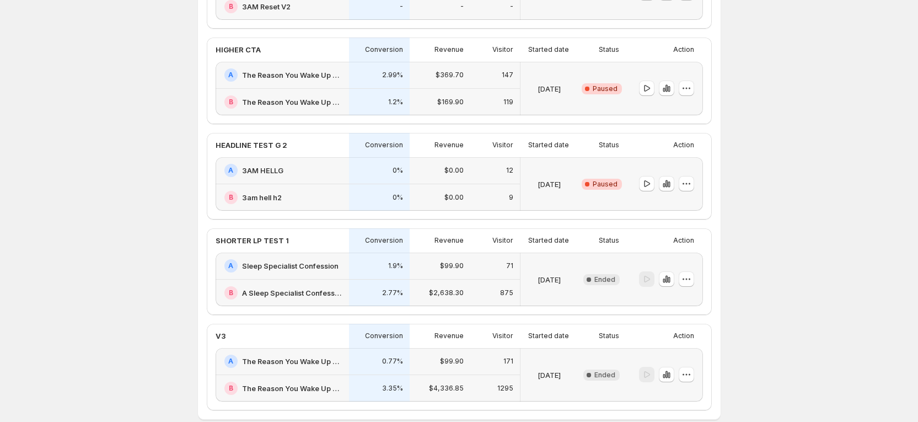
scroll to position [232, 0]
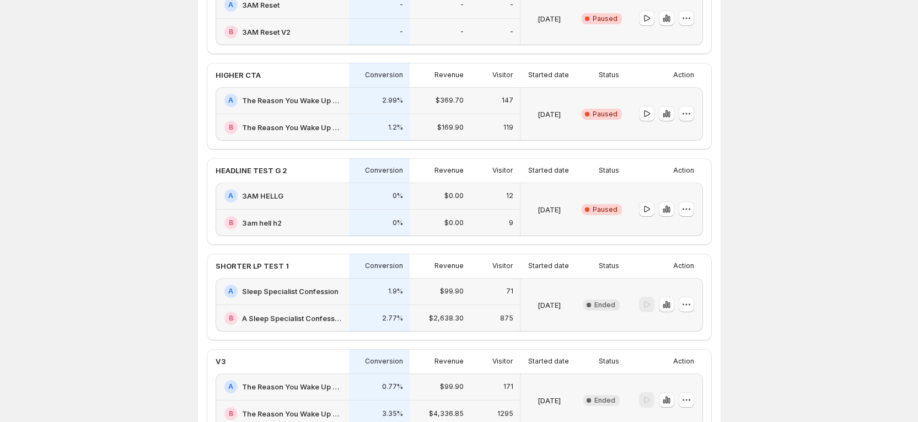
click at [267, 193] on h2 "3AM HELLG" at bounding box center [262, 195] width 41 height 11
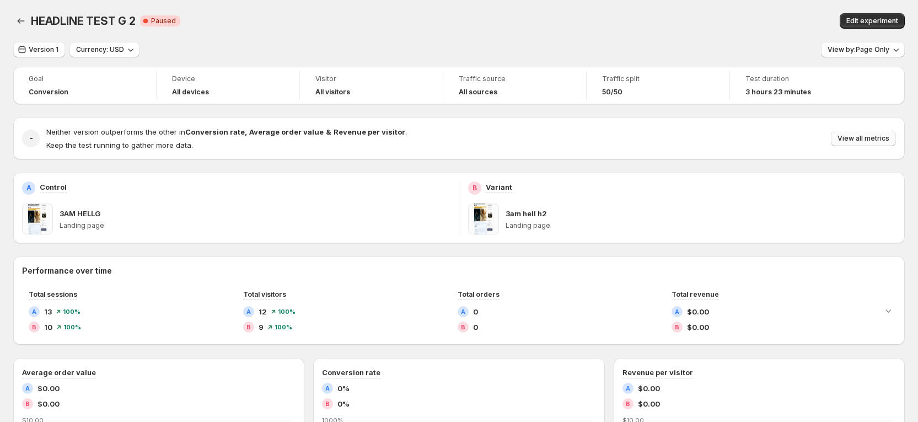
click at [856, 132] on button "View all metrics" at bounding box center [863, 138] width 65 height 15
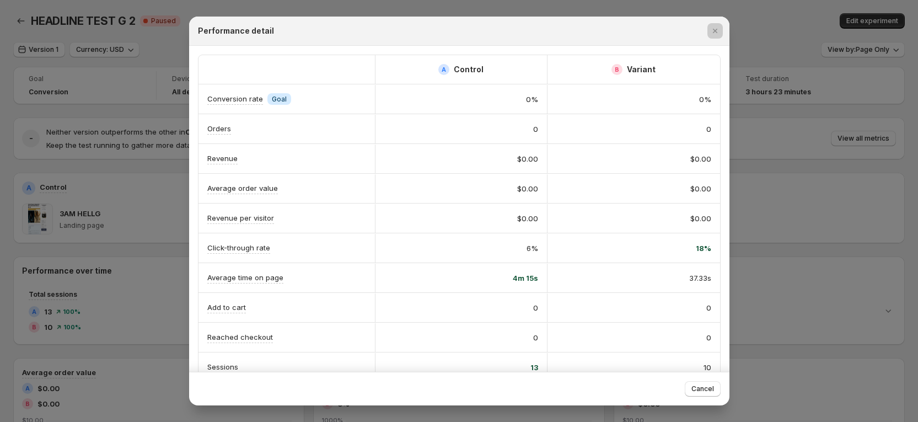
click at [866, 52] on div at bounding box center [459, 211] width 918 height 422
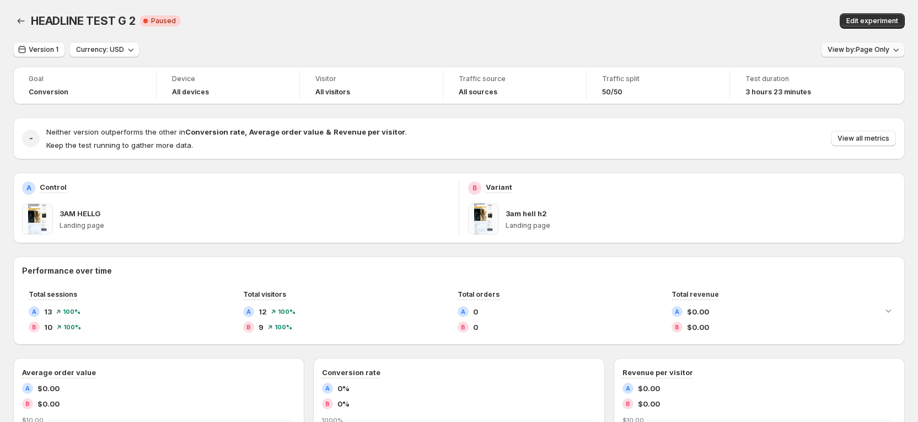
click at [857, 54] on button "View by: Page Only" at bounding box center [863, 49] width 84 height 15
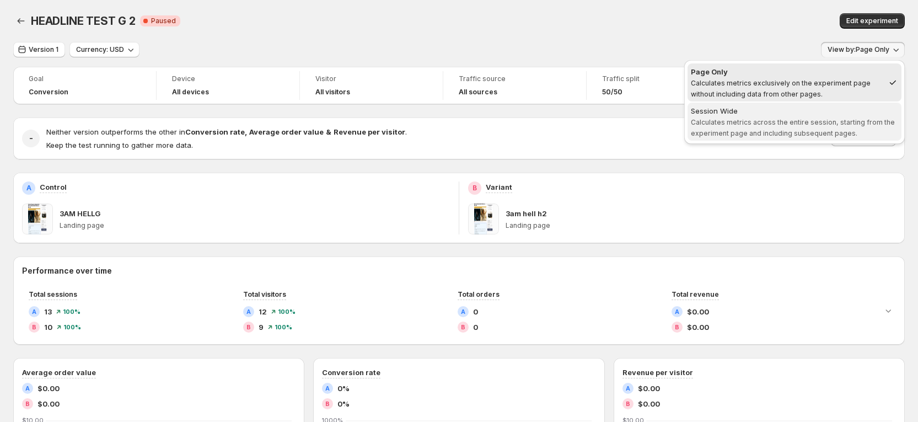
click at [821, 118] on span "Calculates metrics across the entire session, starting from the experiment page…" at bounding box center [793, 127] width 204 height 19
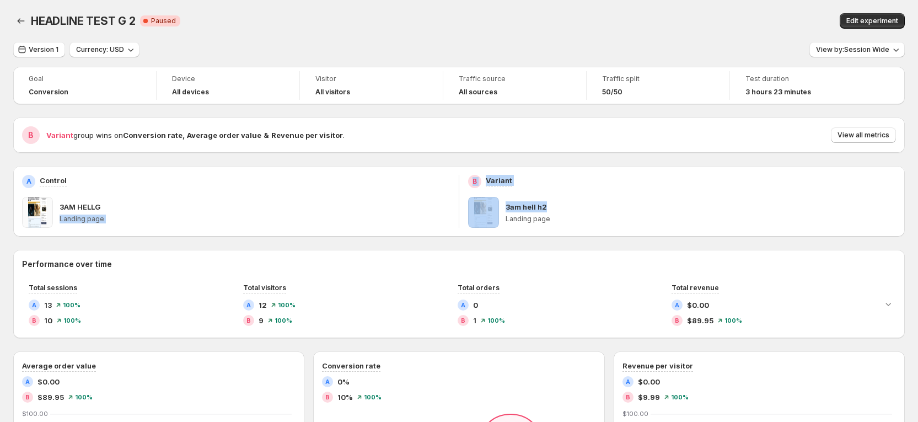
drag, startPoint x: 577, startPoint y: 206, endPoint x: 458, endPoint y: 206, distance: 119.1
click at [458, 206] on div "A Control 3AM HELLG Landing page B Variant 3am hell h2 Landing page" at bounding box center [459, 201] width 892 height 71
click at [187, 190] on div "A Control 3AM HELLG Landing page" at bounding box center [236, 201] width 428 height 53
click at [24, 24] on icon "Back" at bounding box center [20, 20] width 11 height 11
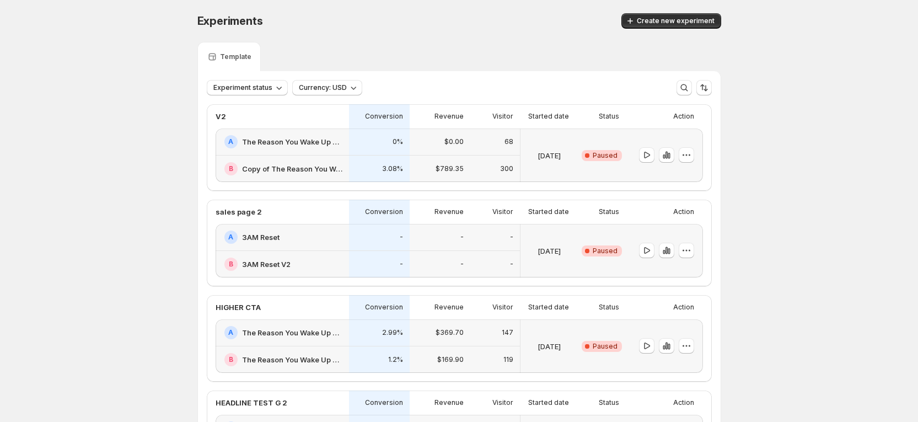
click at [297, 166] on h2 "Copy of The Reason You Wake Up At 3AM" at bounding box center [292, 168] width 100 height 11
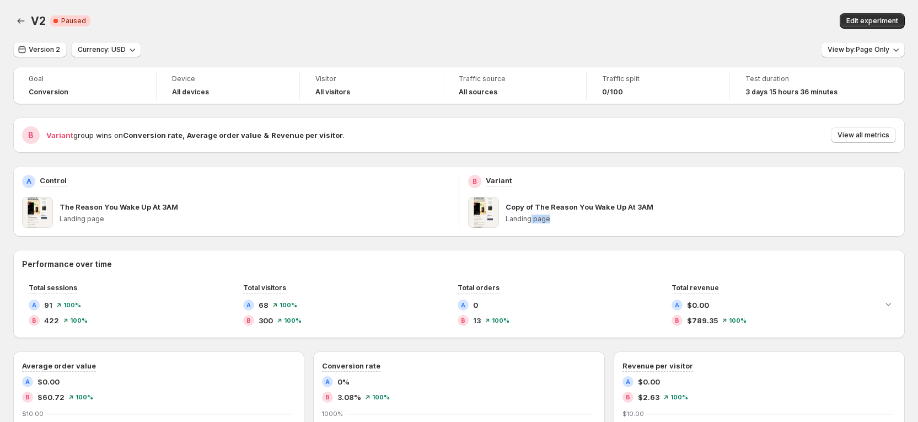
drag, startPoint x: 567, startPoint y: 221, endPoint x: 533, endPoint y: 214, distance: 34.7
click at [533, 214] on p "Landing page" at bounding box center [701, 218] width 390 height 9
click at [17, 21] on icon "Back" at bounding box center [20, 20] width 11 height 11
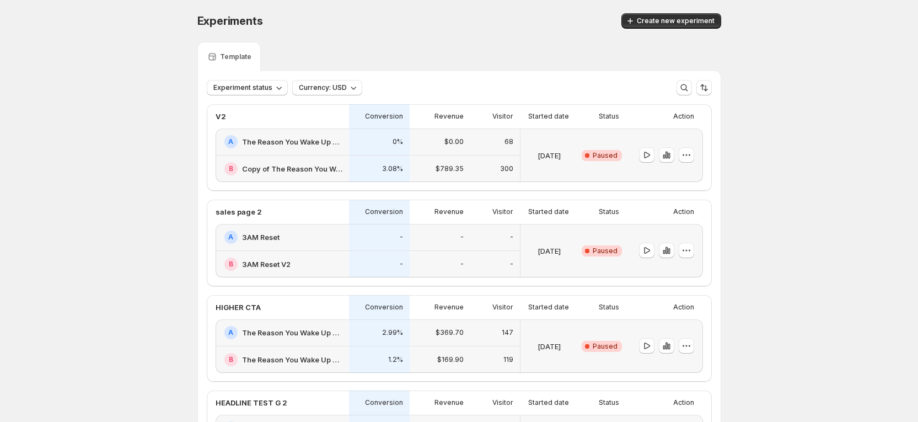
click at [312, 138] on h2 "The Reason You Wake Up At 3AM" at bounding box center [292, 141] width 100 height 11
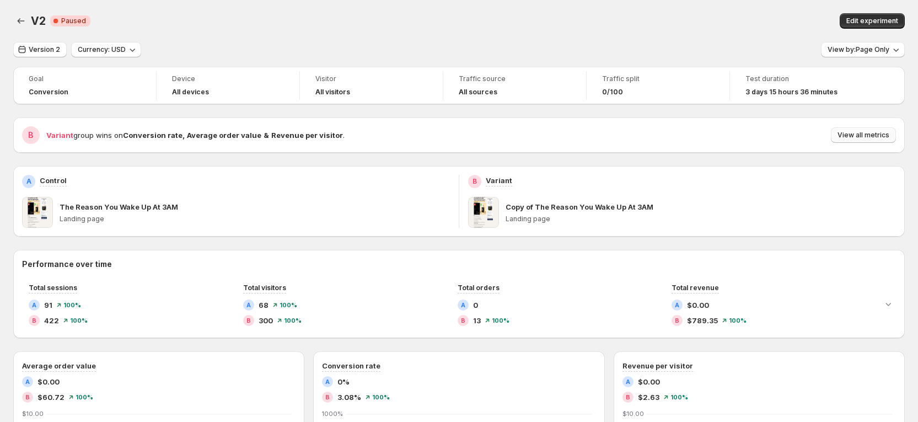
click at [856, 133] on span "View all metrics" at bounding box center [864, 135] width 52 height 9
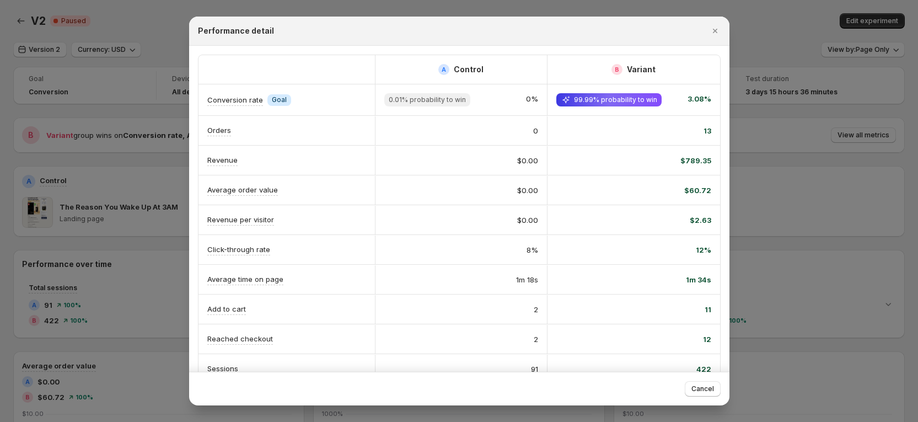
click at [828, 116] on div at bounding box center [459, 211] width 918 height 422
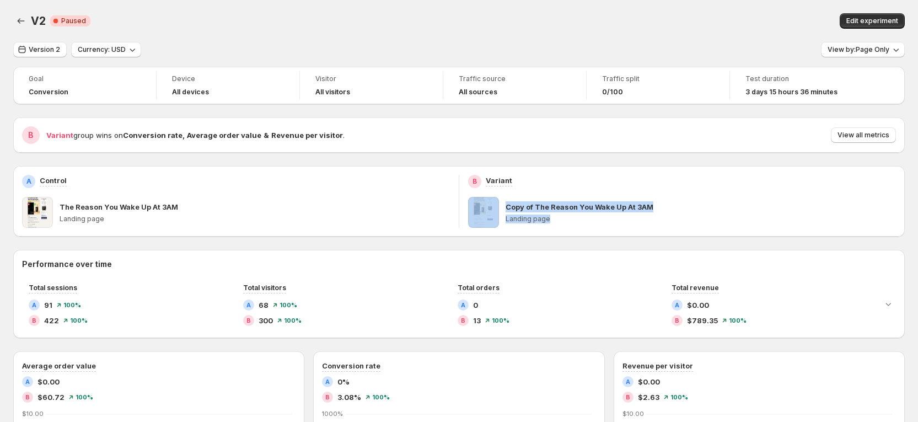
drag, startPoint x: 583, startPoint y: 218, endPoint x: 502, endPoint y: 210, distance: 81.0
click at [502, 210] on div "Copy of The Reason You Wake Up At 3AM Landing page" at bounding box center [682, 212] width 428 height 31
click at [624, 208] on p "Copy of The Reason You Wake Up At 3AM" at bounding box center [580, 206] width 148 height 11
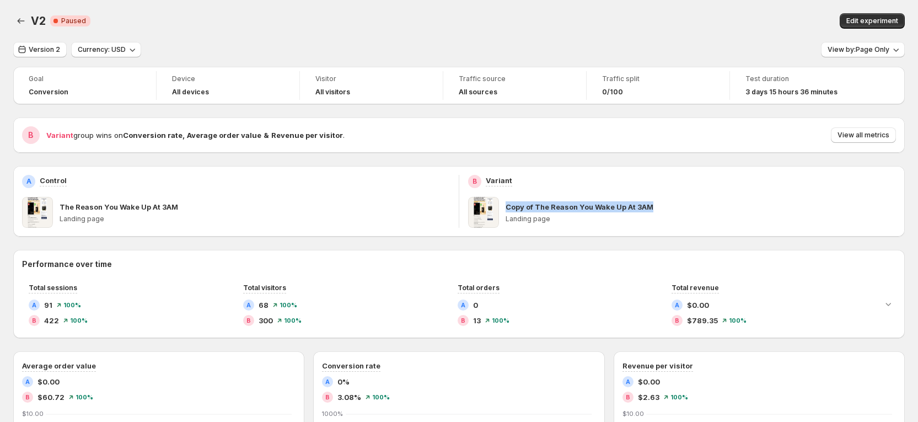
copy p "Copy of The Reason You Wake Up At 3AM"
click at [19, 24] on icon "Back" at bounding box center [20, 20] width 11 height 11
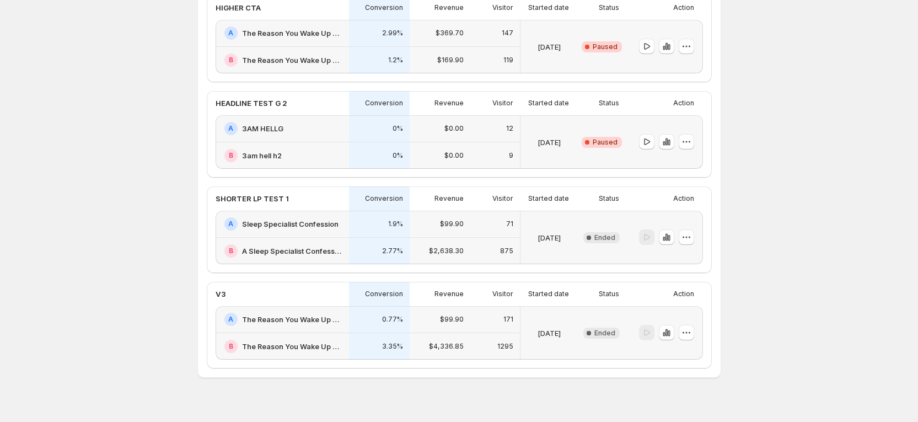
scroll to position [315, 0]
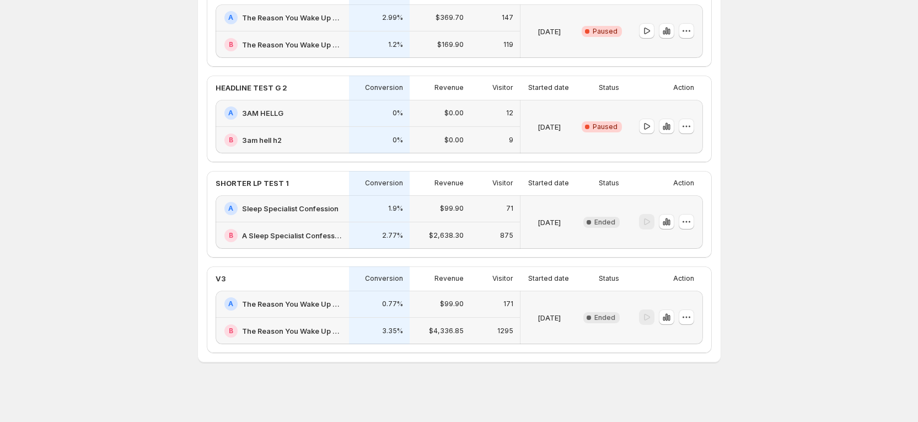
click at [281, 189] on div "SHORTER LP TEST 1" at bounding box center [282, 183] width 133 height 24
click at [262, 84] on p "HEADLINE TEST G 2" at bounding box center [252, 87] width 72 height 11
click at [280, 119] on div "A 3AM HELLG" at bounding box center [283, 112] width 118 height 13
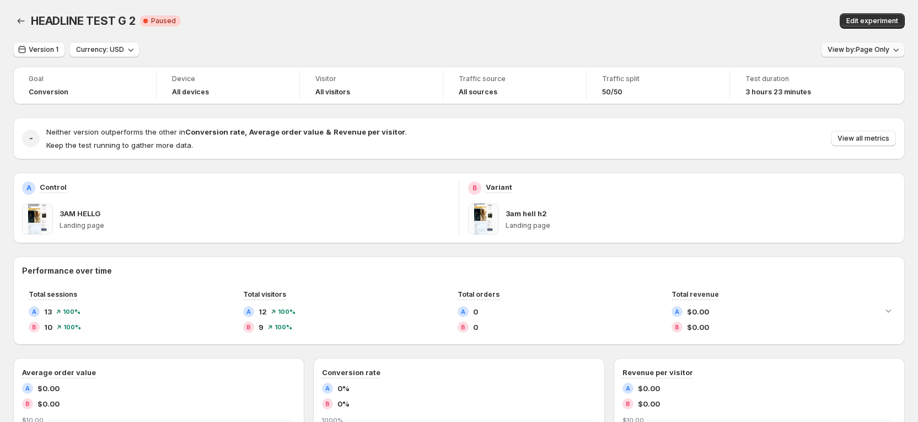
click at [863, 51] on span "View by: Page Only" at bounding box center [859, 49] width 62 height 9
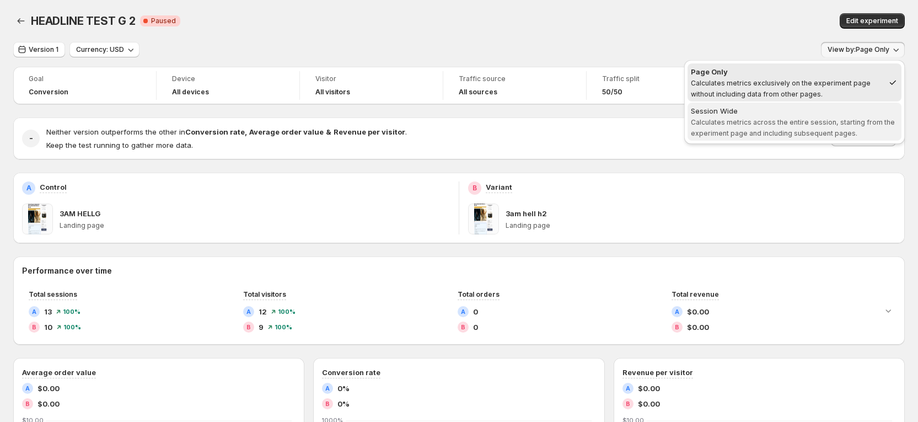
click at [823, 126] on span "Session Wide Calculates metrics across the entire session, starting from the ex…" at bounding box center [794, 121] width 207 height 33
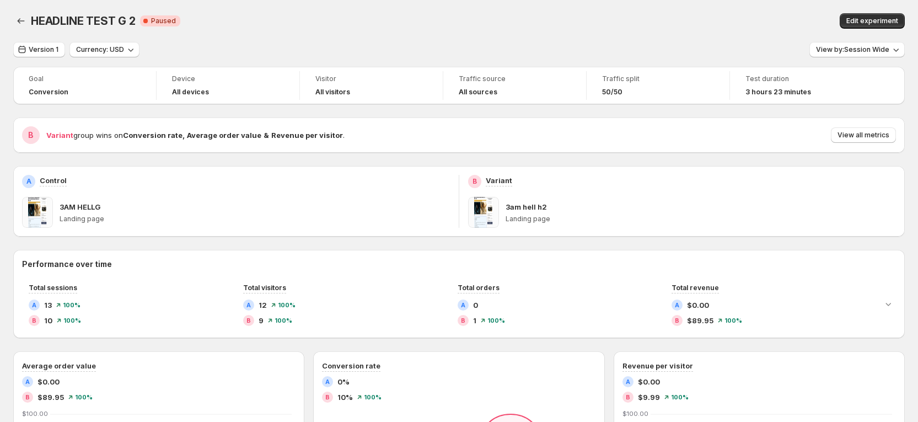
click at [12, 19] on div "HEADLINE TEST G 2. This page is ready HEADLINE TEST G 2 Critical Complete Pause…" at bounding box center [459, 417] width 918 height 835
click at [31, 55] on button "Version 1" at bounding box center [39, 49] width 52 height 15
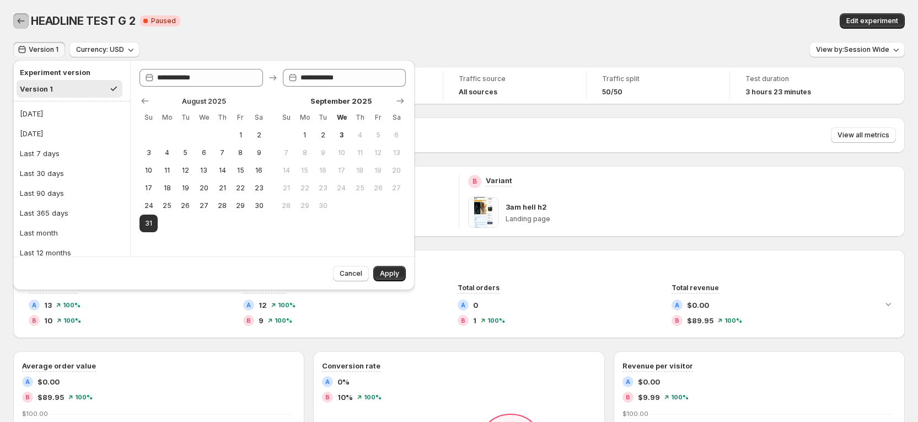
click at [24, 20] on icon "Back" at bounding box center [20, 20] width 11 height 11
